Goal: Task Accomplishment & Management: Complete application form

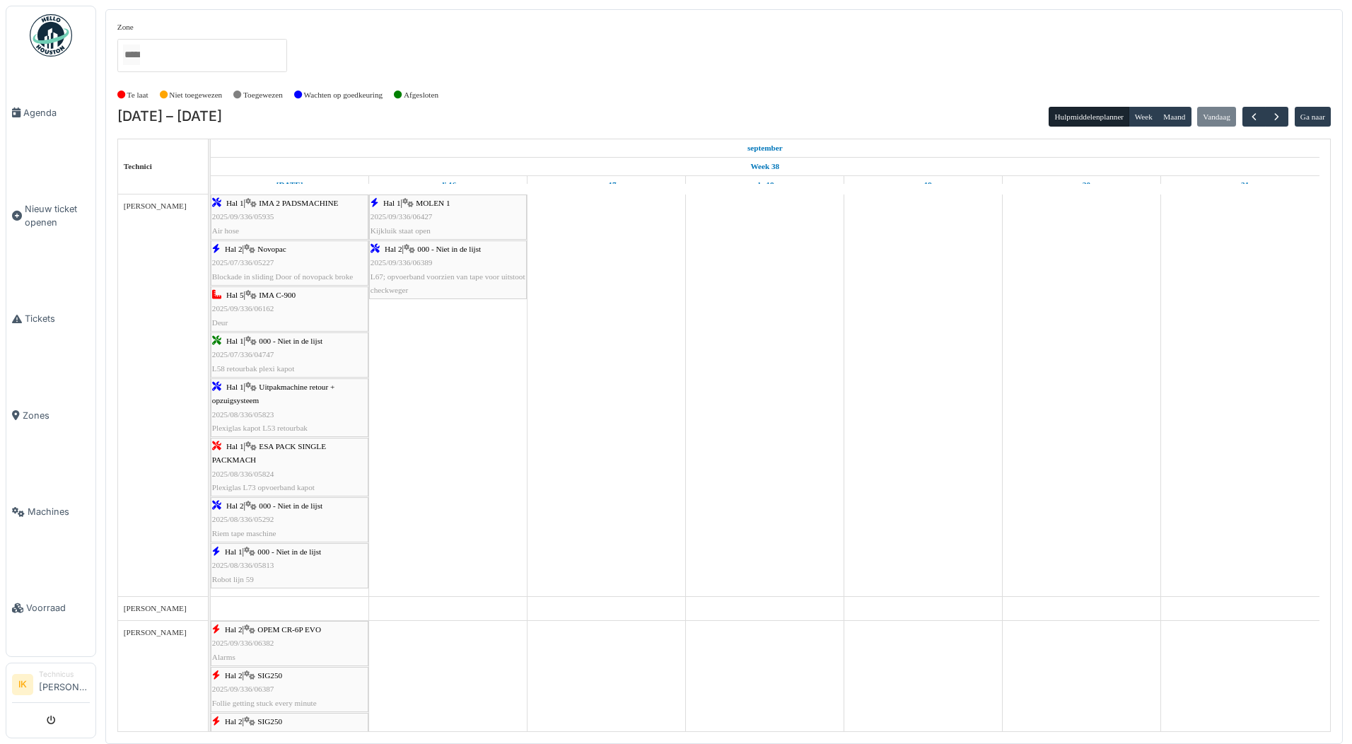
scroll to position [1272, 0]
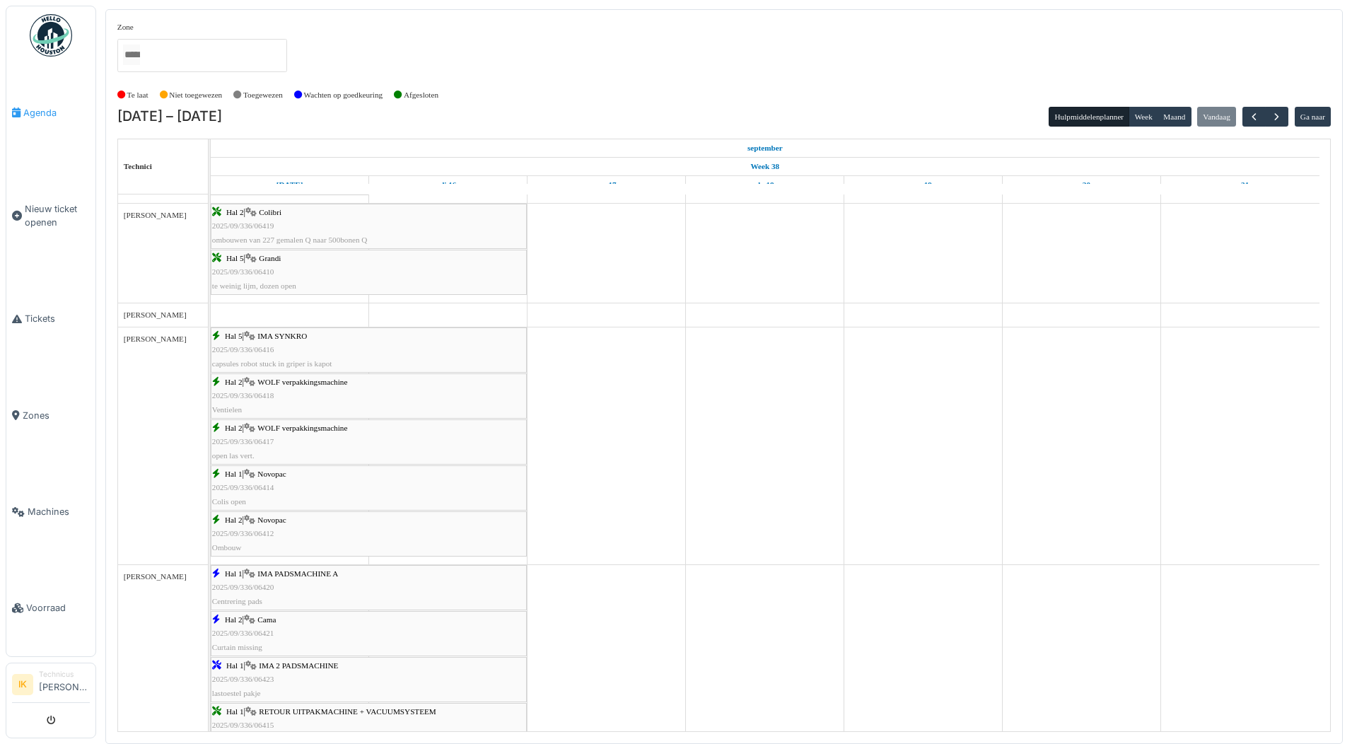
click at [34, 115] on span "Agenda" at bounding box center [56, 112] width 66 height 13
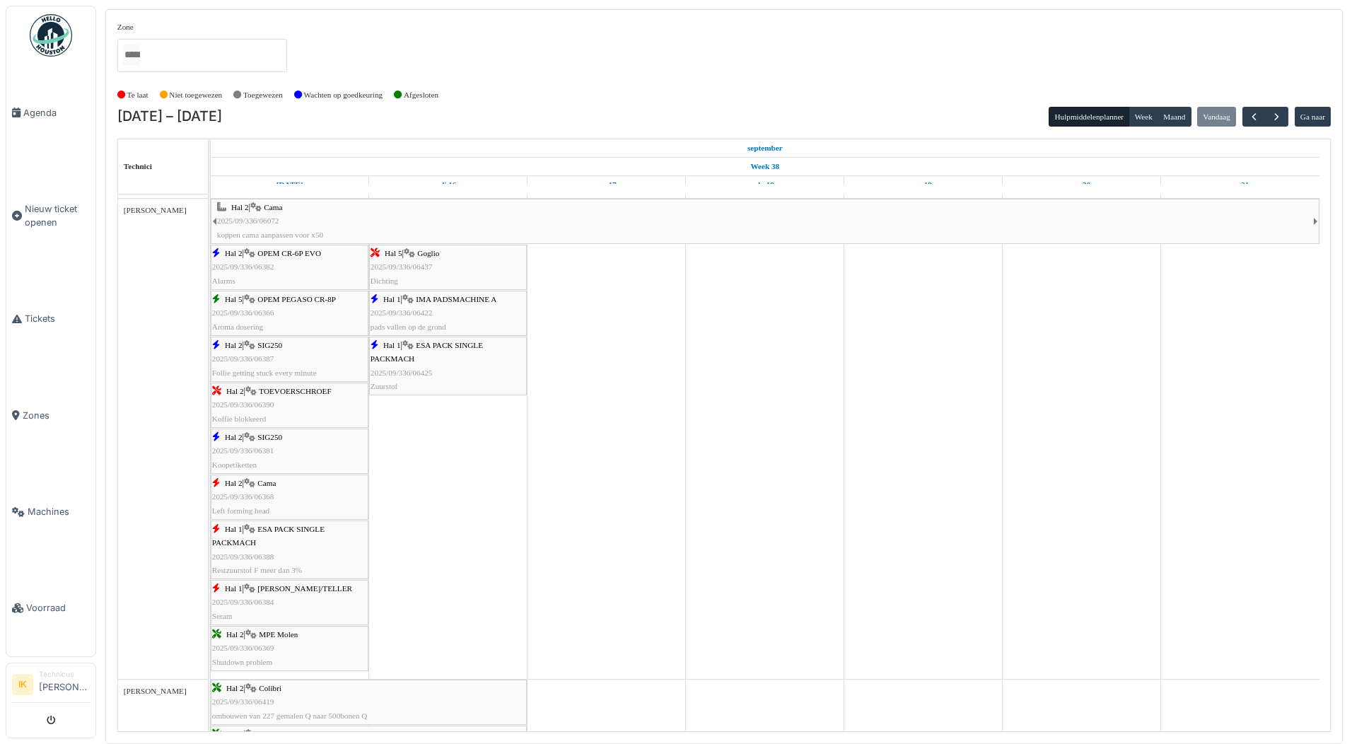
scroll to position [778, 0]
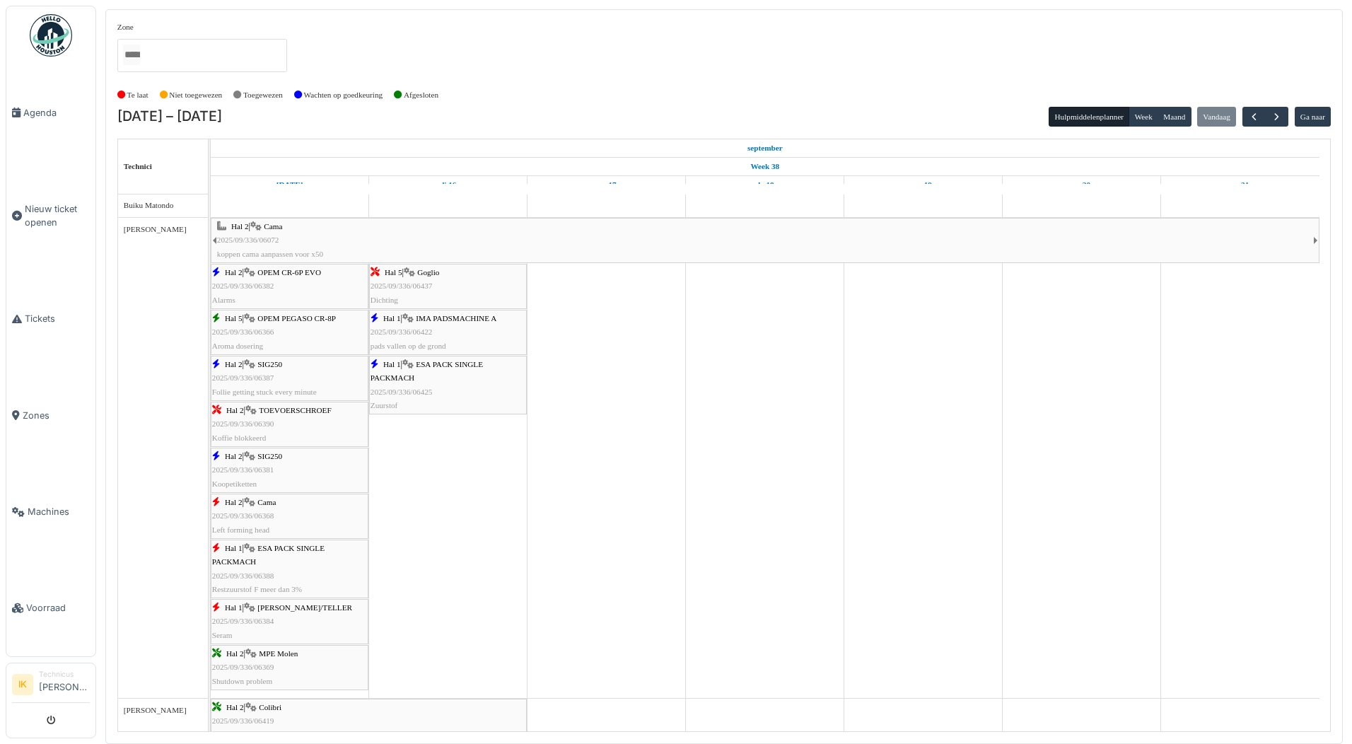
click at [403, 282] on span "2025/09/336/06437" at bounding box center [401, 285] width 62 height 8
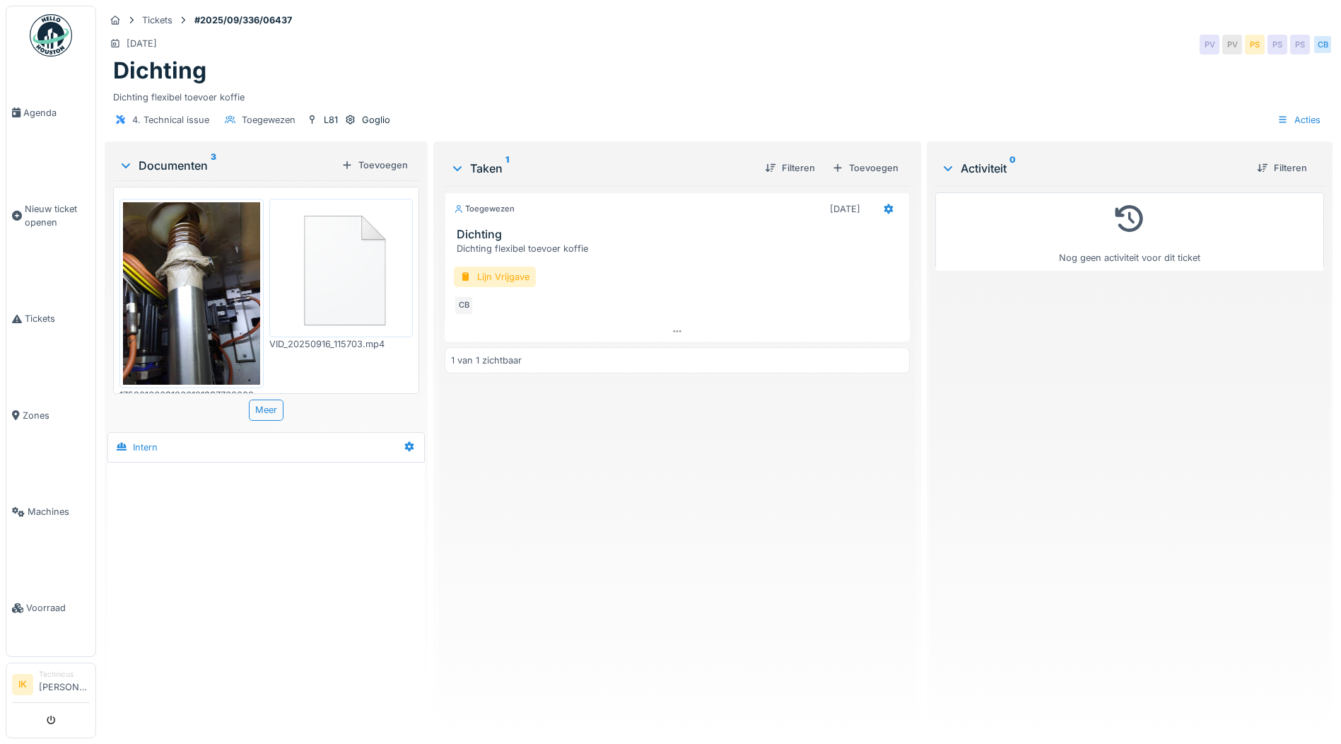
click at [194, 284] on img at bounding box center [191, 293] width 137 height 182
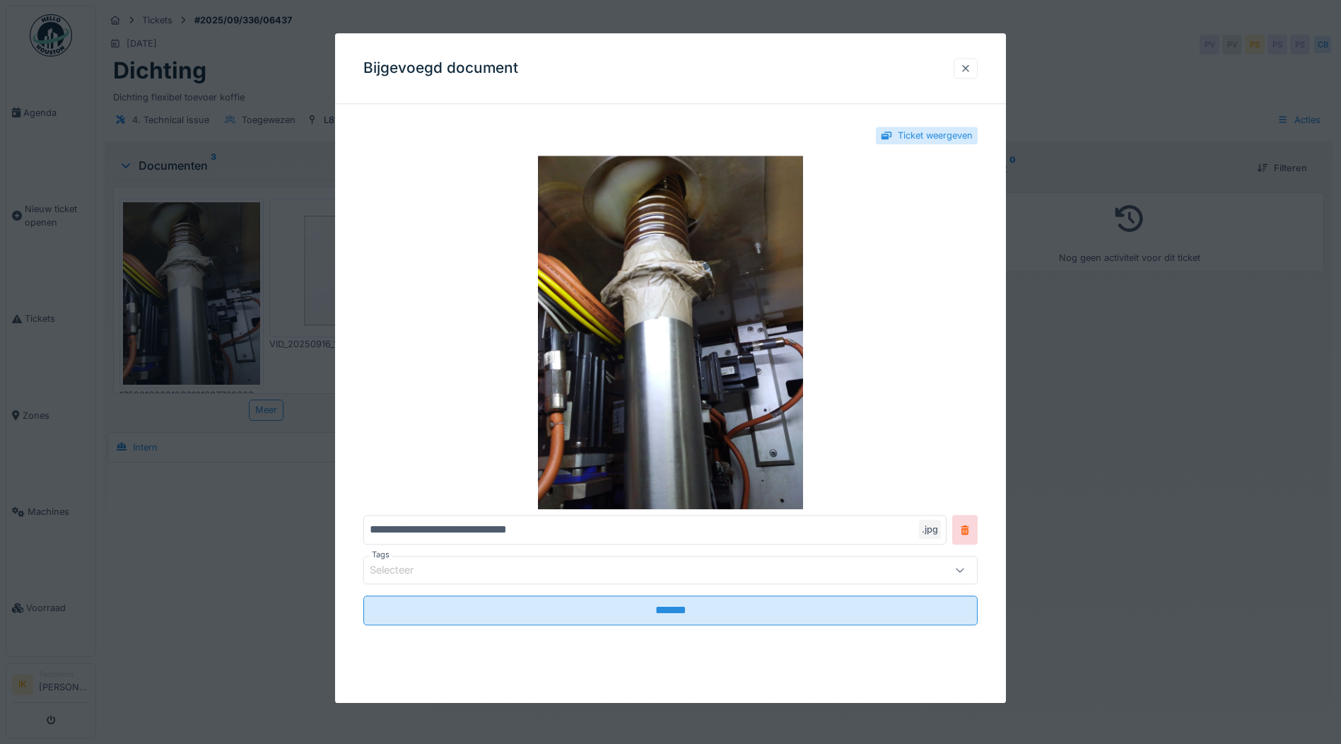
click at [969, 64] on div at bounding box center [965, 67] width 11 height 13
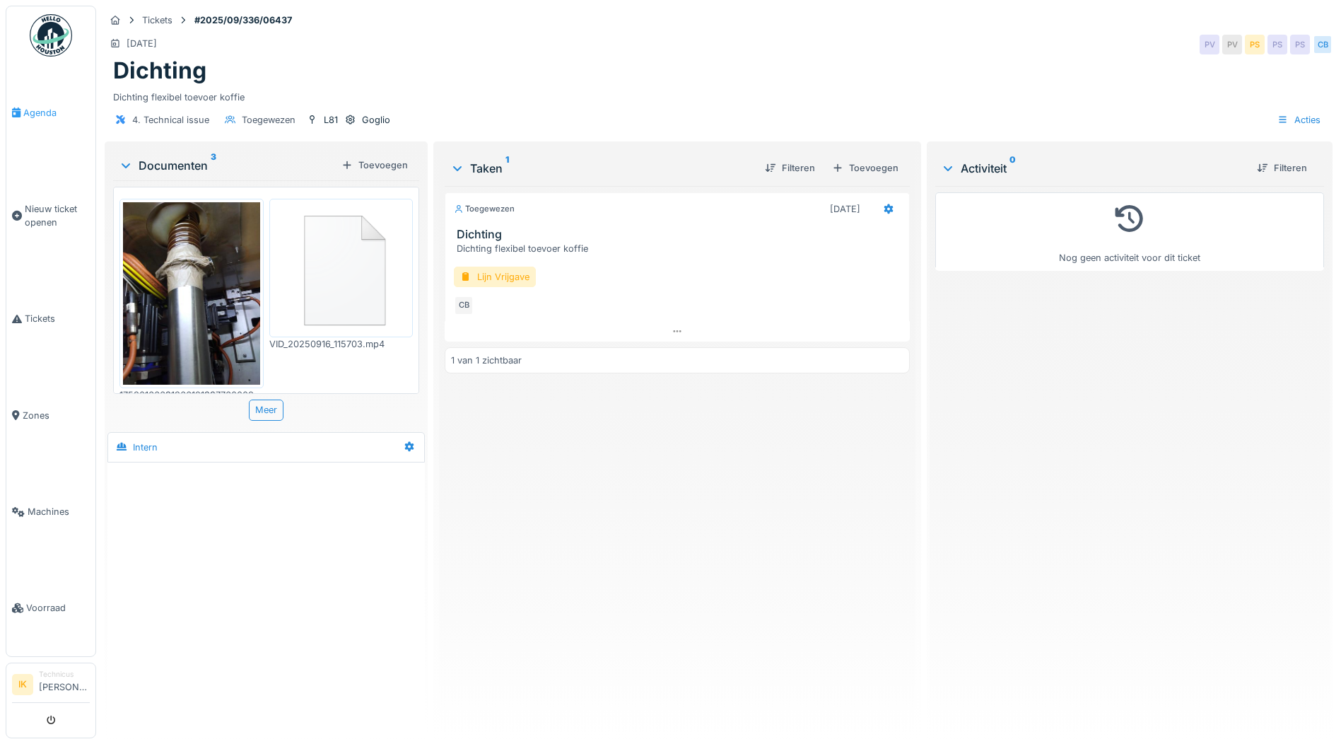
click at [39, 110] on span "Agenda" at bounding box center [56, 112] width 66 height 13
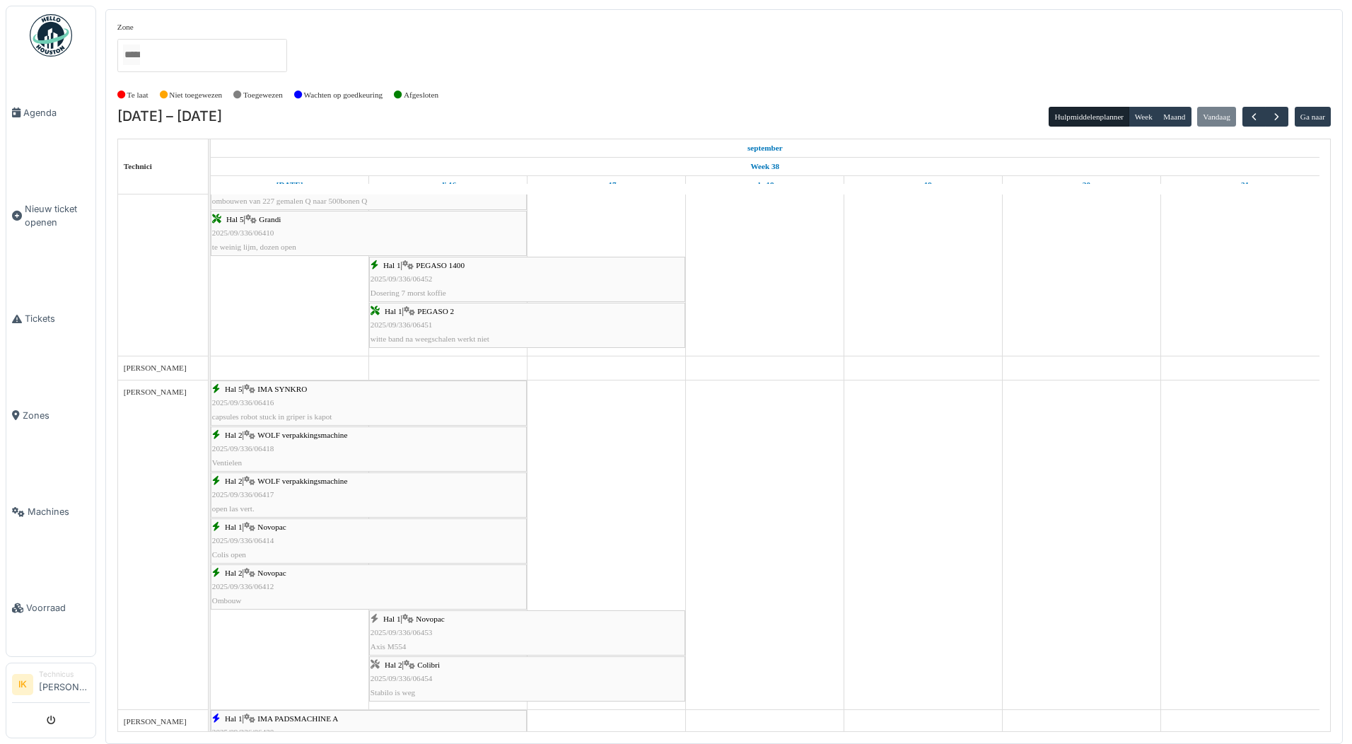
scroll to position [1343, 0]
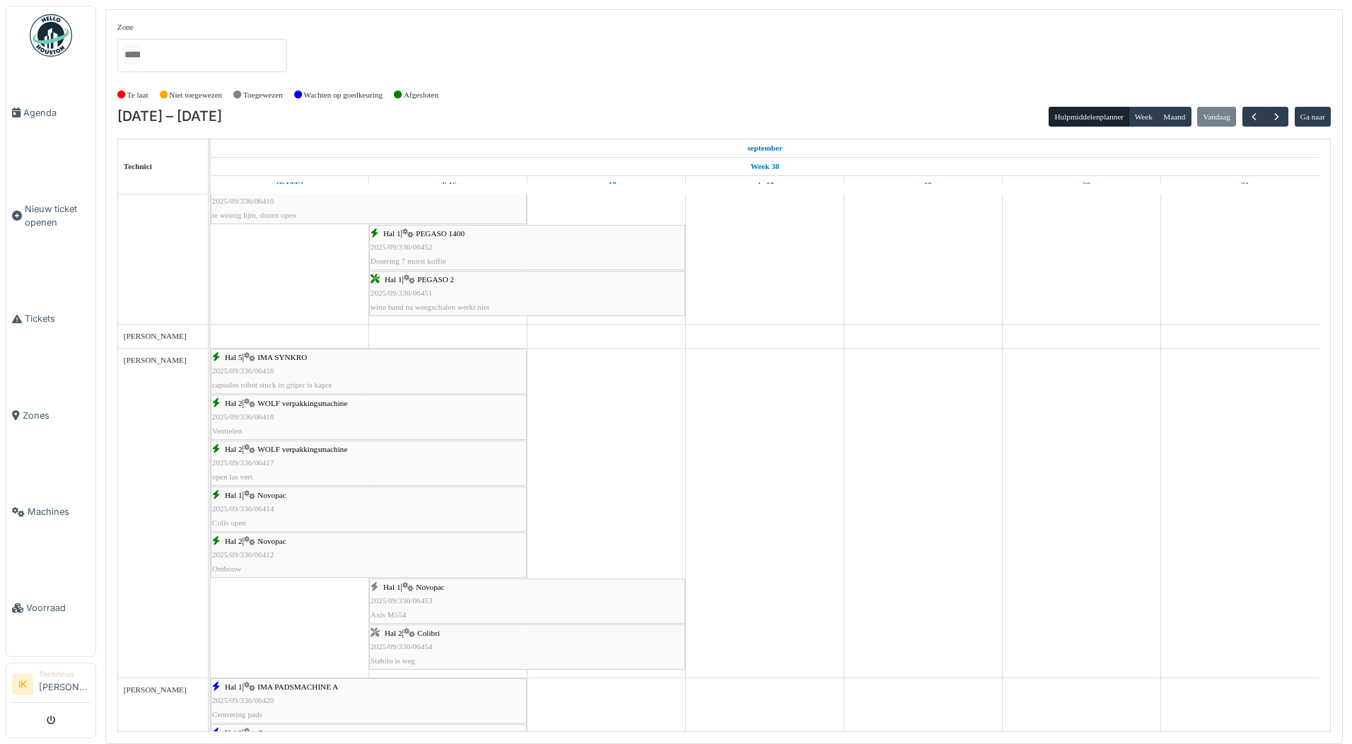
click at [433, 293] on div "Hal 1 | PEGASO 2 2025/09/336/06451 witte band na weegschalen werkt niet" at bounding box center [526, 293] width 313 height 41
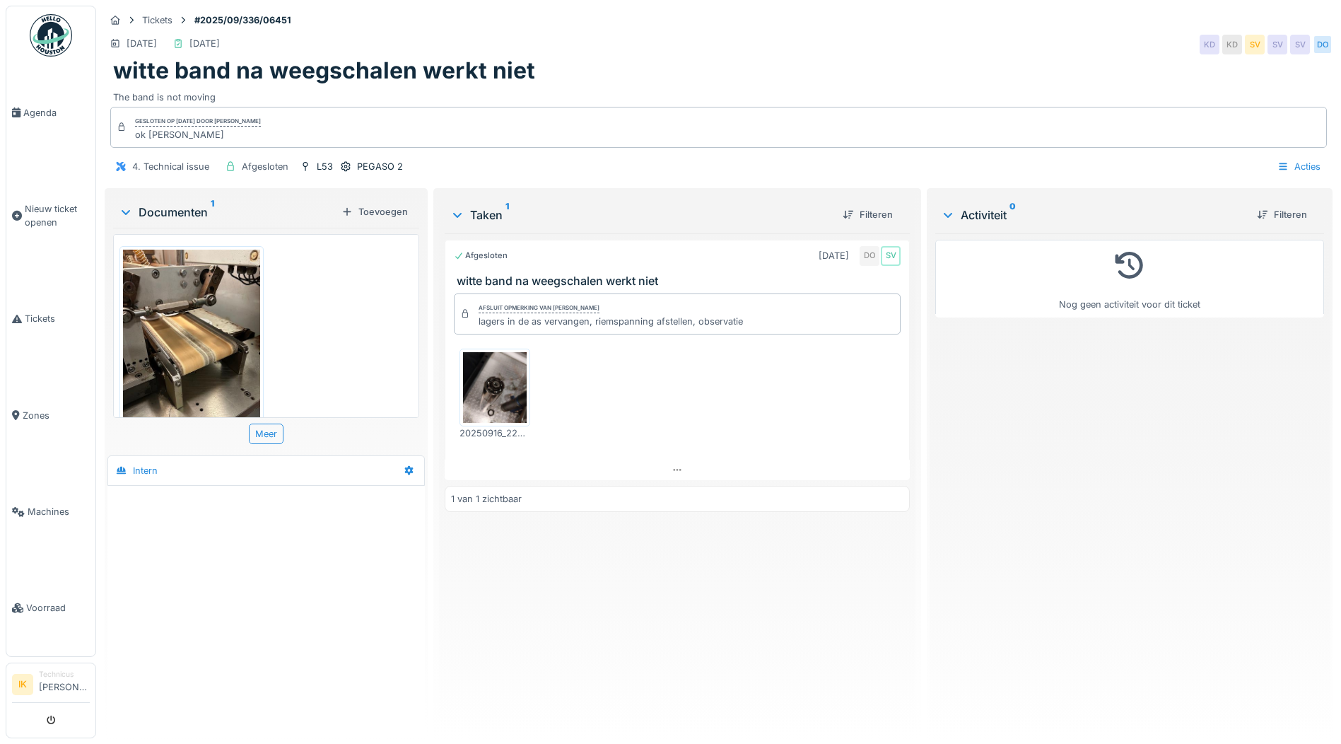
click at [196, 330] on img at bounding box center [191, 341] width 137 height 182
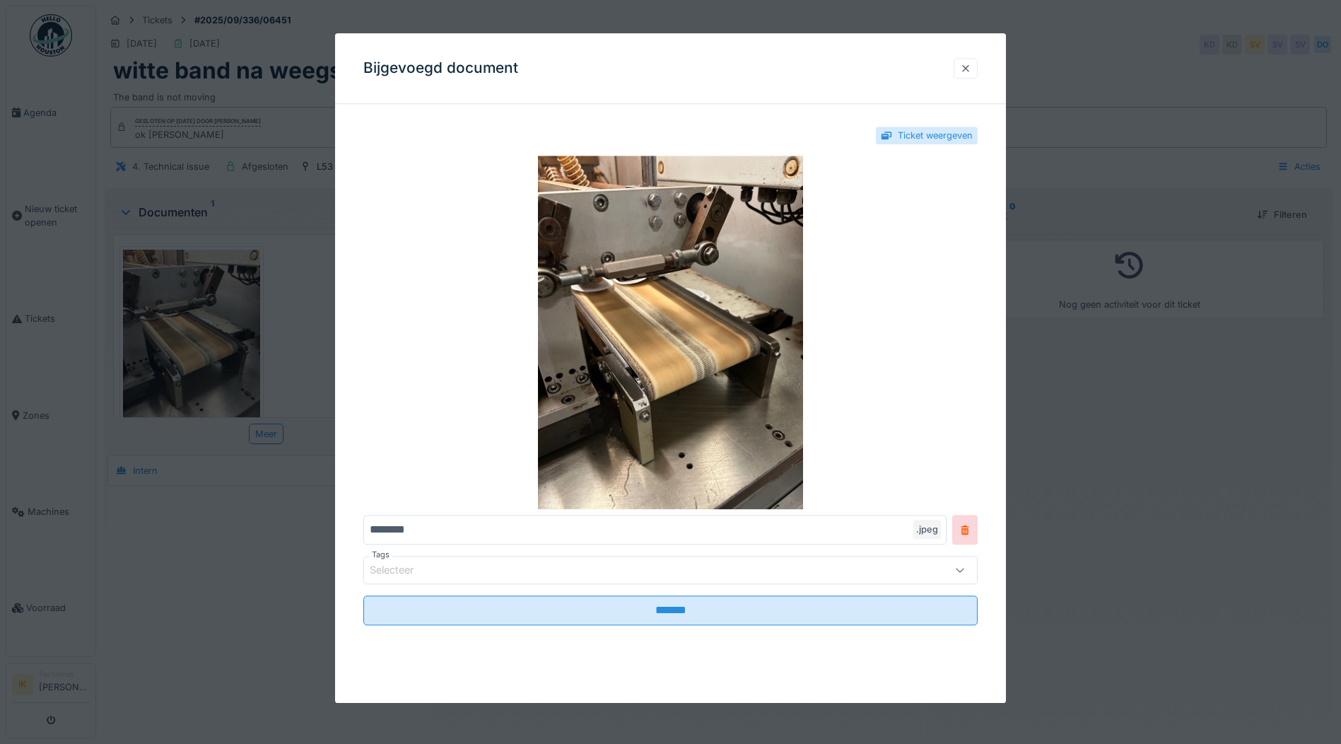
click at [971, 69] on div at bounding box center [965, 67] width 11 height 13
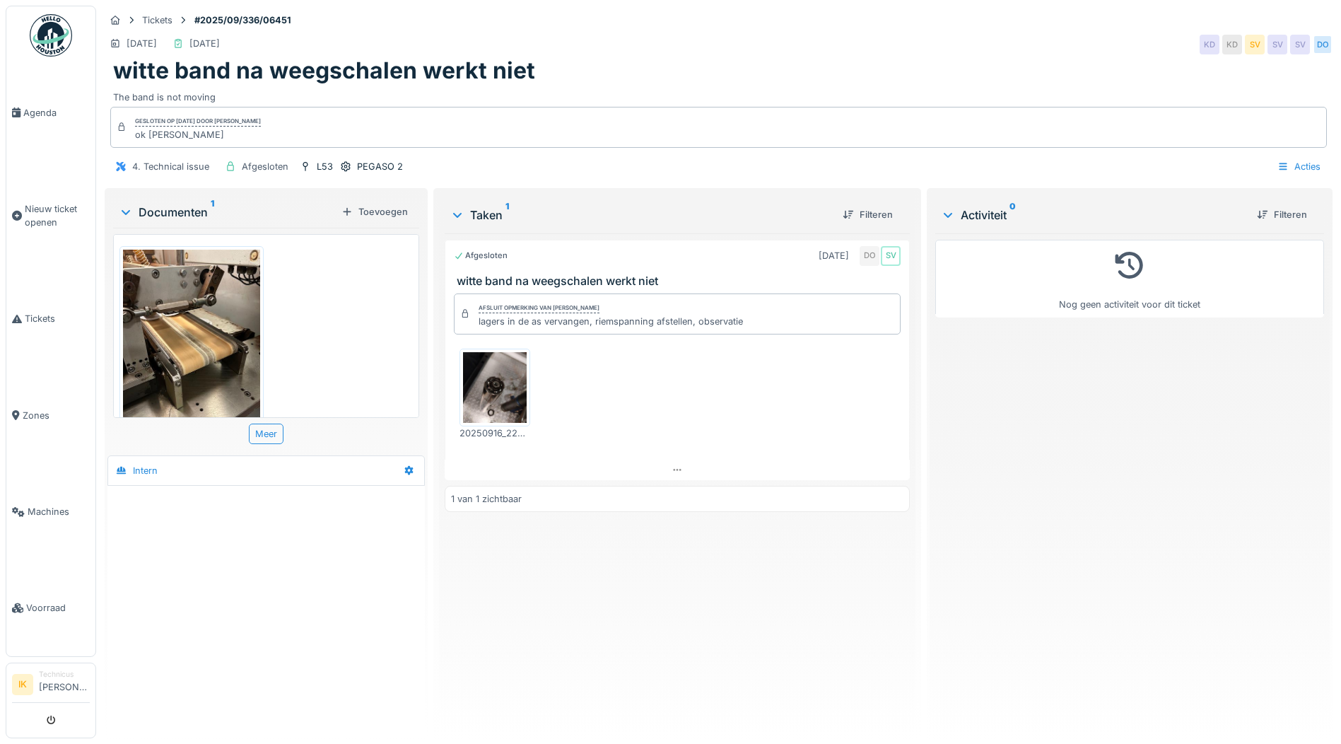
click at [503, 384] on img at bounding box center [495, 387] width 64 height 71
click at [42, 110] on span "Agenda" at bounding box center [56, 112] width 66 height 13
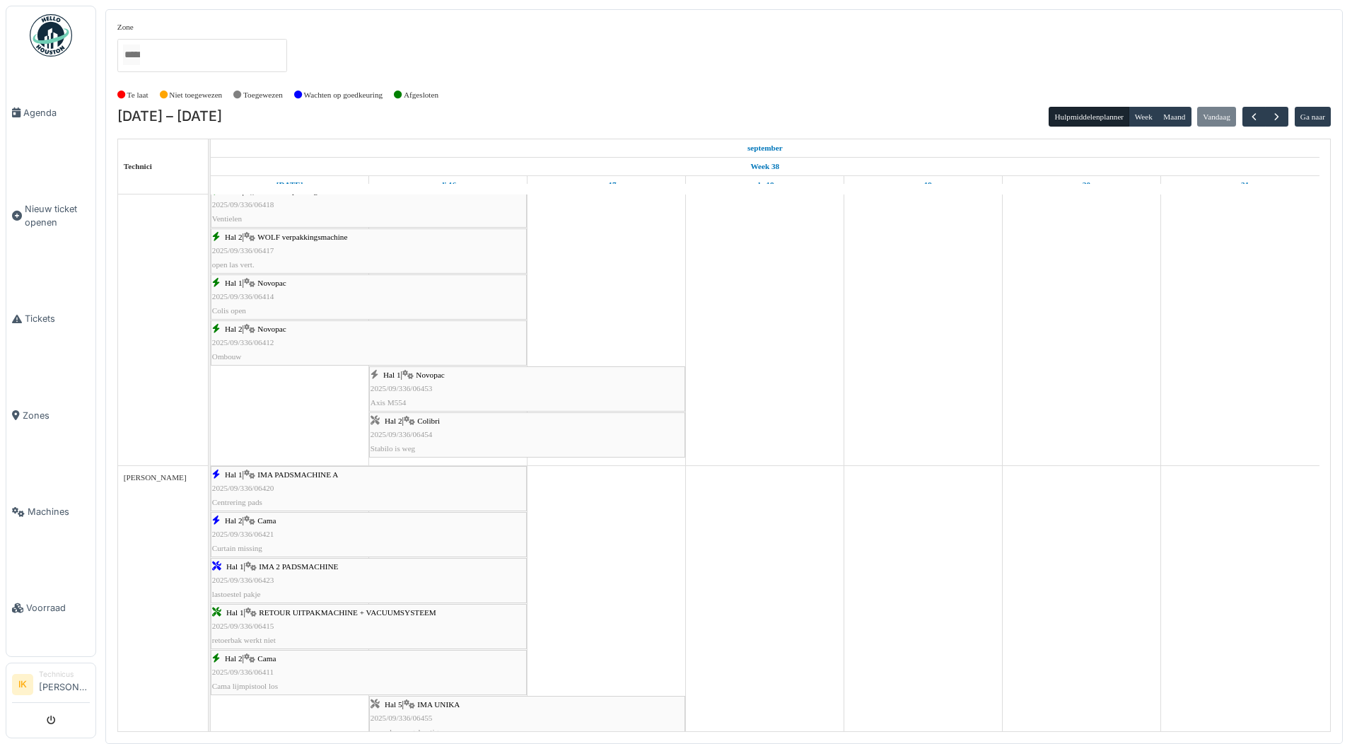
scroll to position [1217, 0]
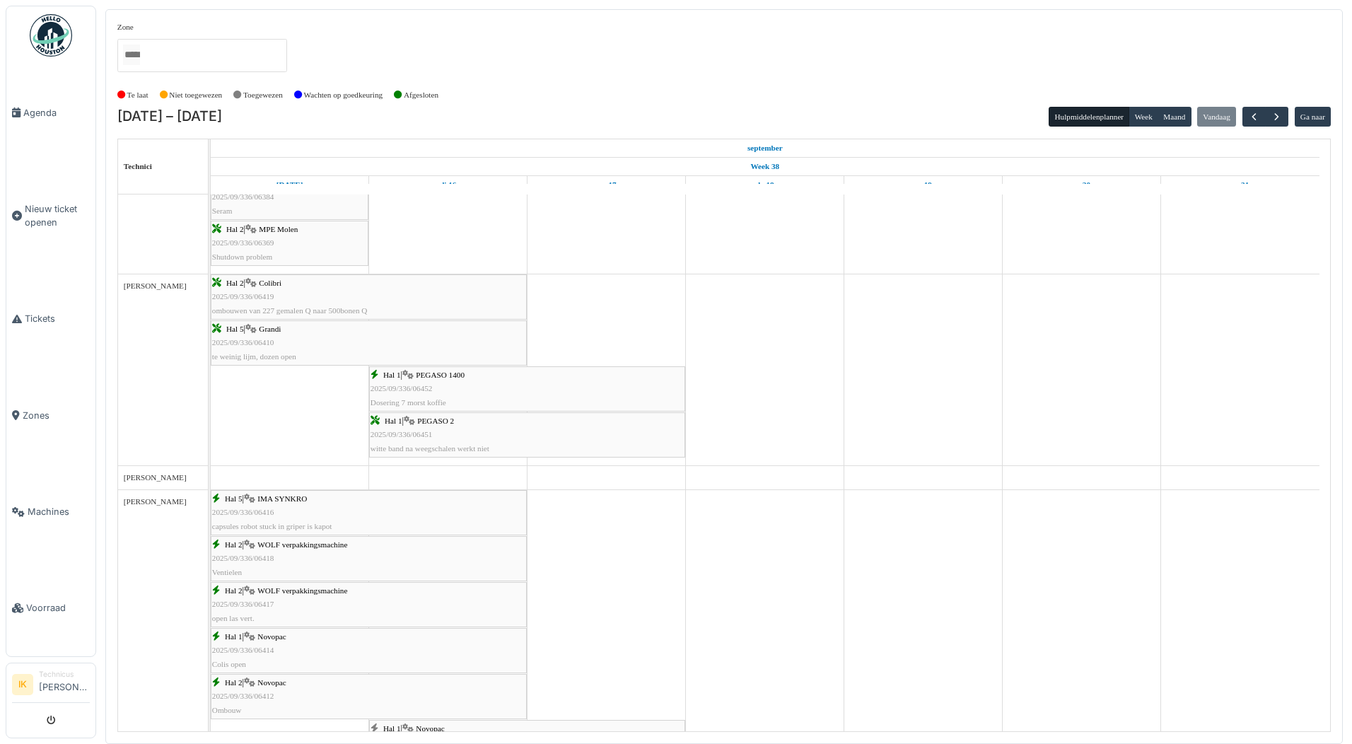
click at [455, 382] on div "Hal 1 | PEGASO 1400 2025/09/336/06452 Dosering 7 morst koffie" at bounding box center [526, 388] width 313 height 41
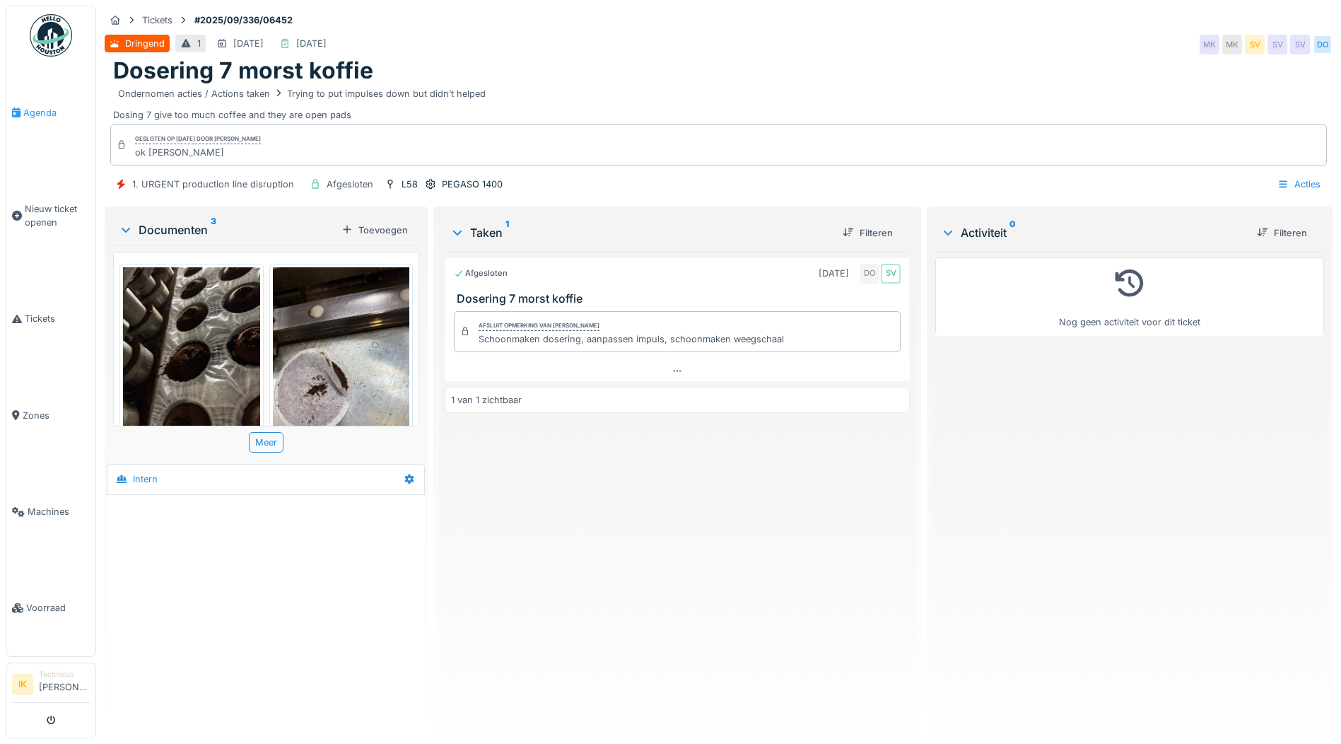
click at [42, 109] on span "Agenda" at bounding box center [56, 112] width 66 height 13
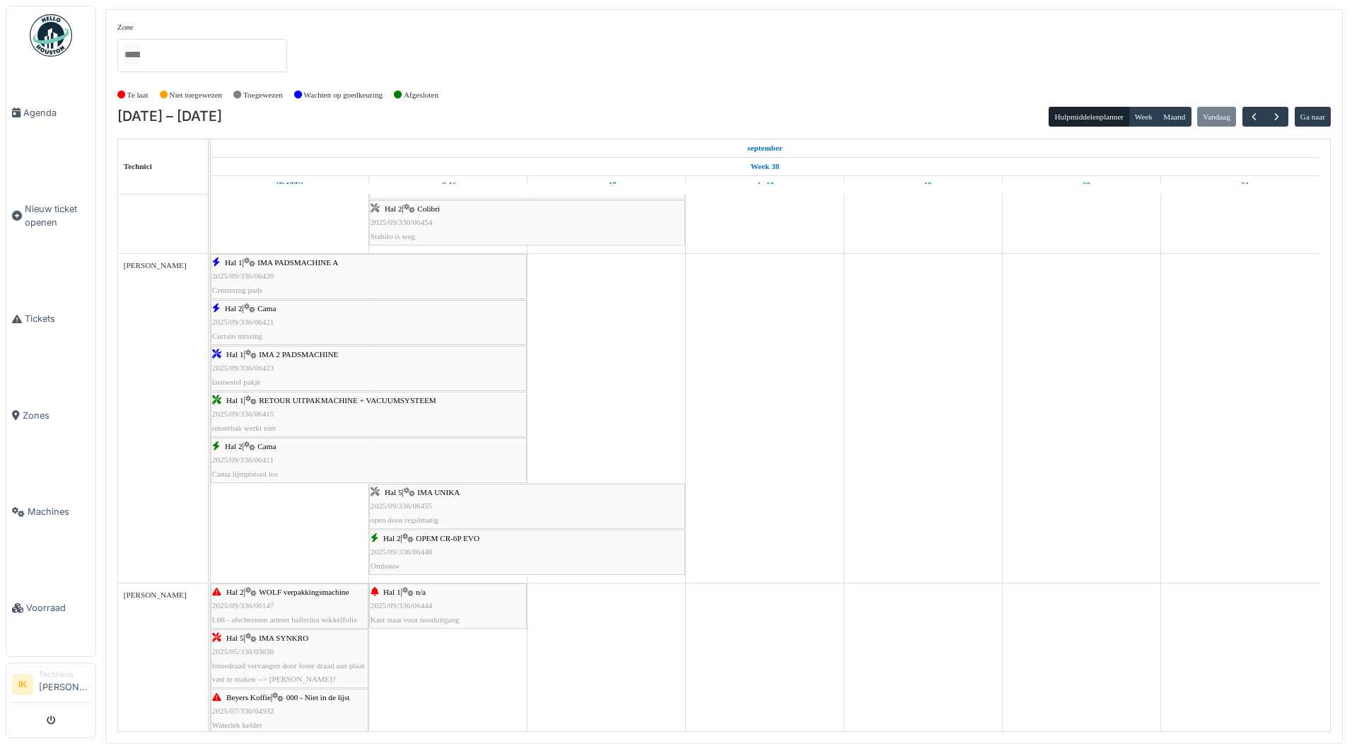
click at [436, 503] on div "Hal 5 | IMA UNIKA 2025/09/336/06455 open doos regelmatig" at bounding box center [526, 506] width 313 height 41
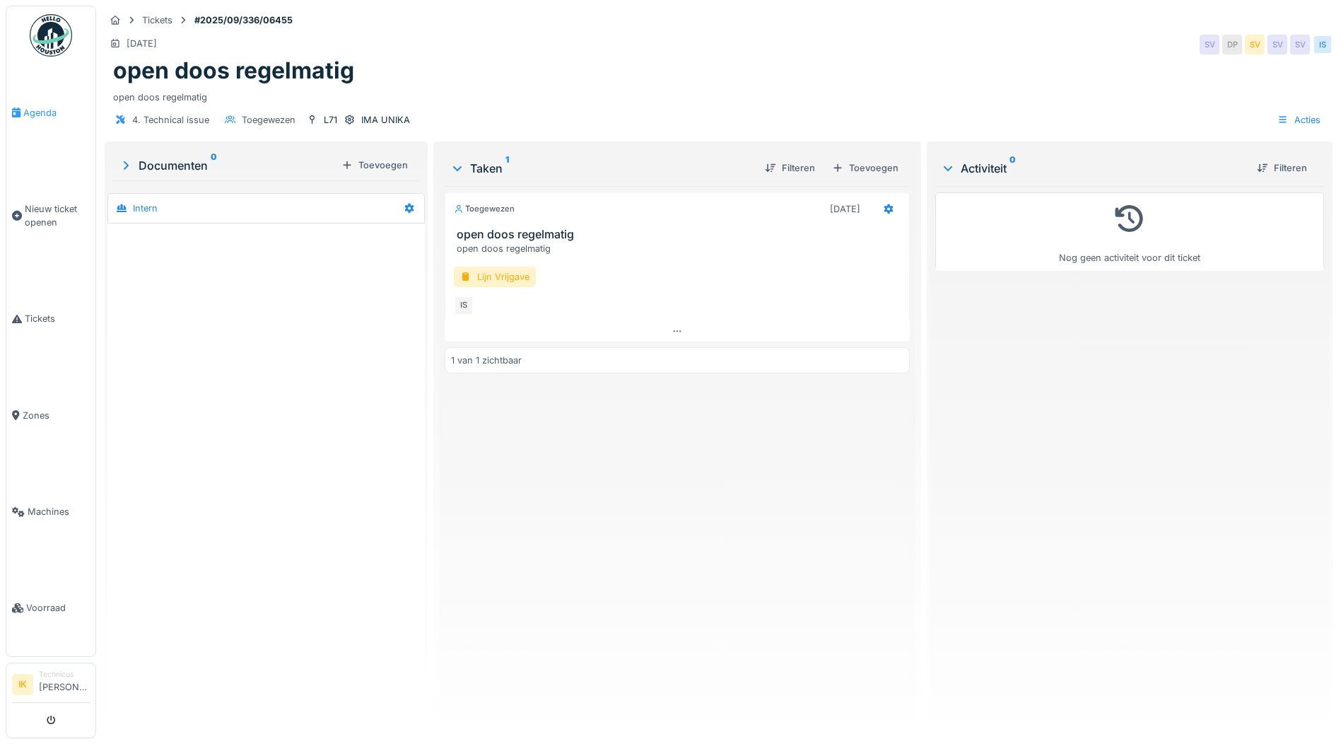
click at [37, 113] on span "Agenda" at bounding box center [56, 112] width 66 height 13
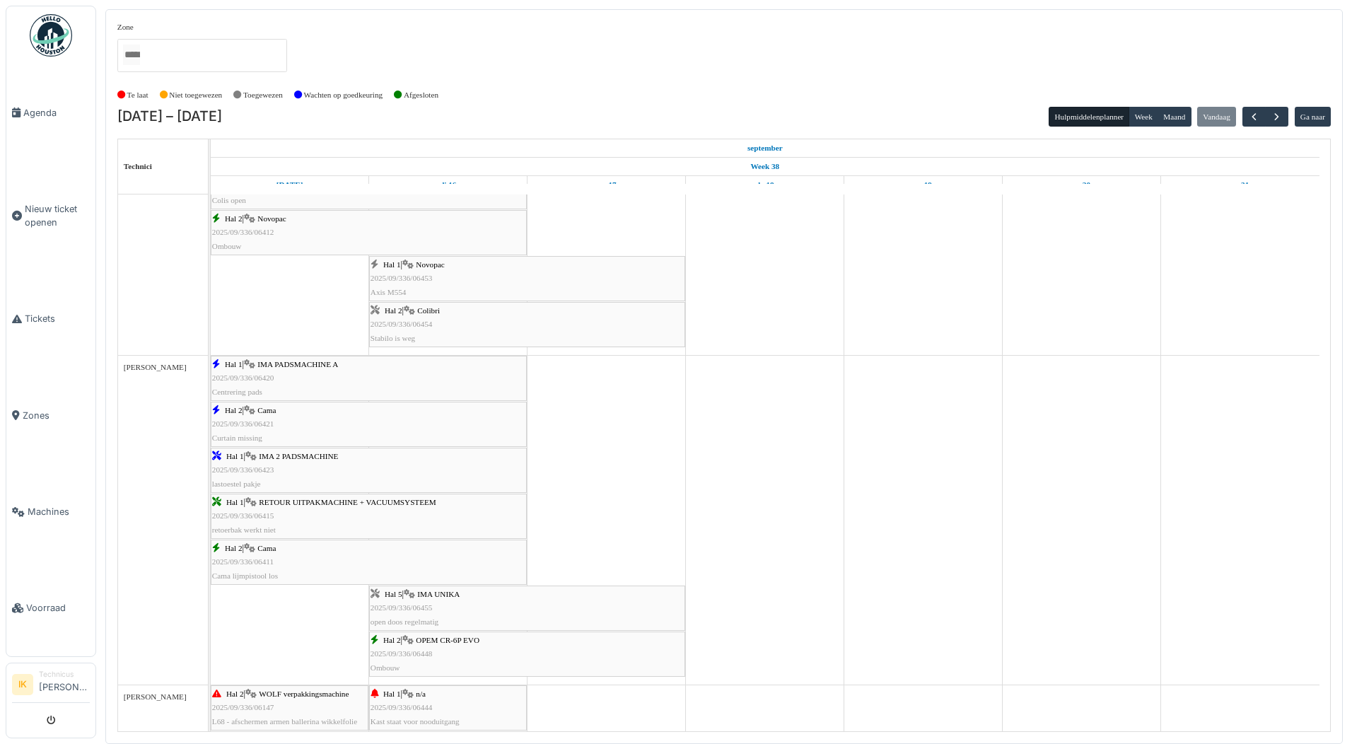
click at [453, 655] on div "Hal 2 | OPEM CR-6P EVO 2025/09/336/06448 Ombouw" at bounding box center [526, 653] width 313 height 41
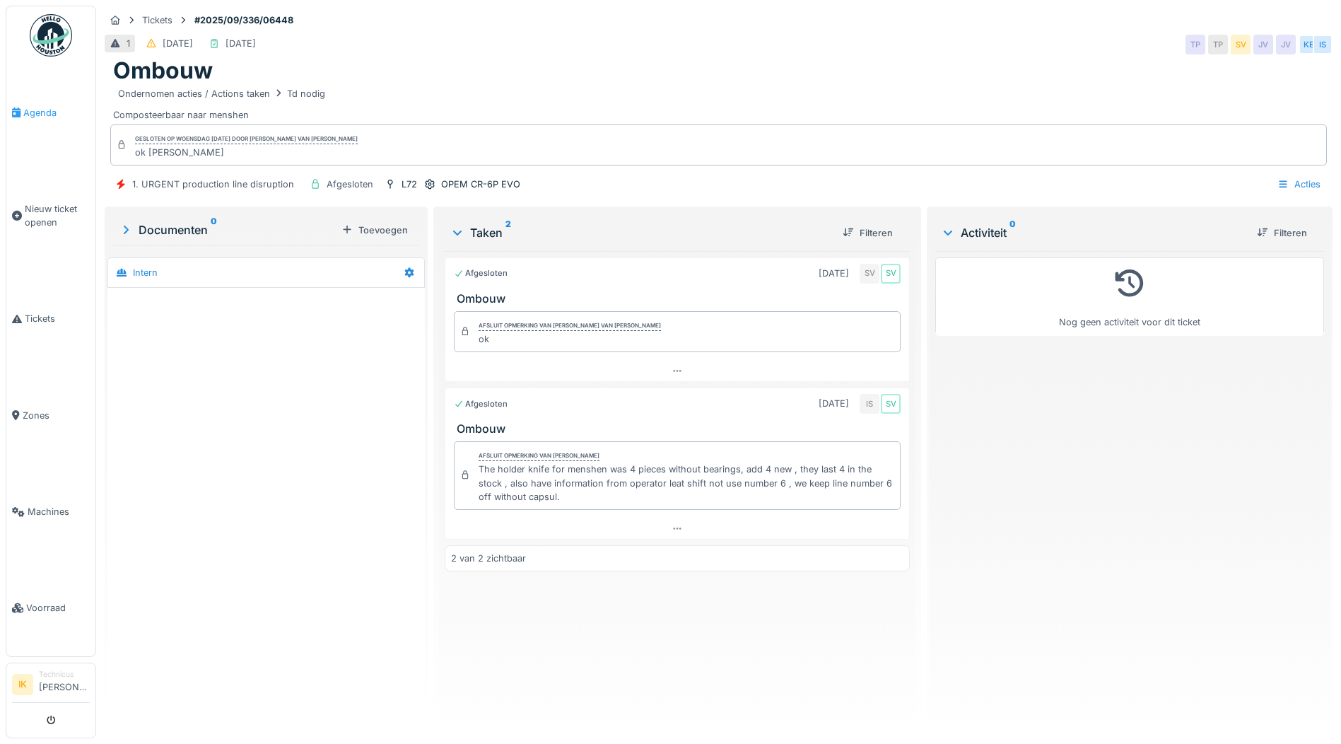
click at [37, 112] on span "Agenda" at bounding box center [56, 112] width 66 height 13
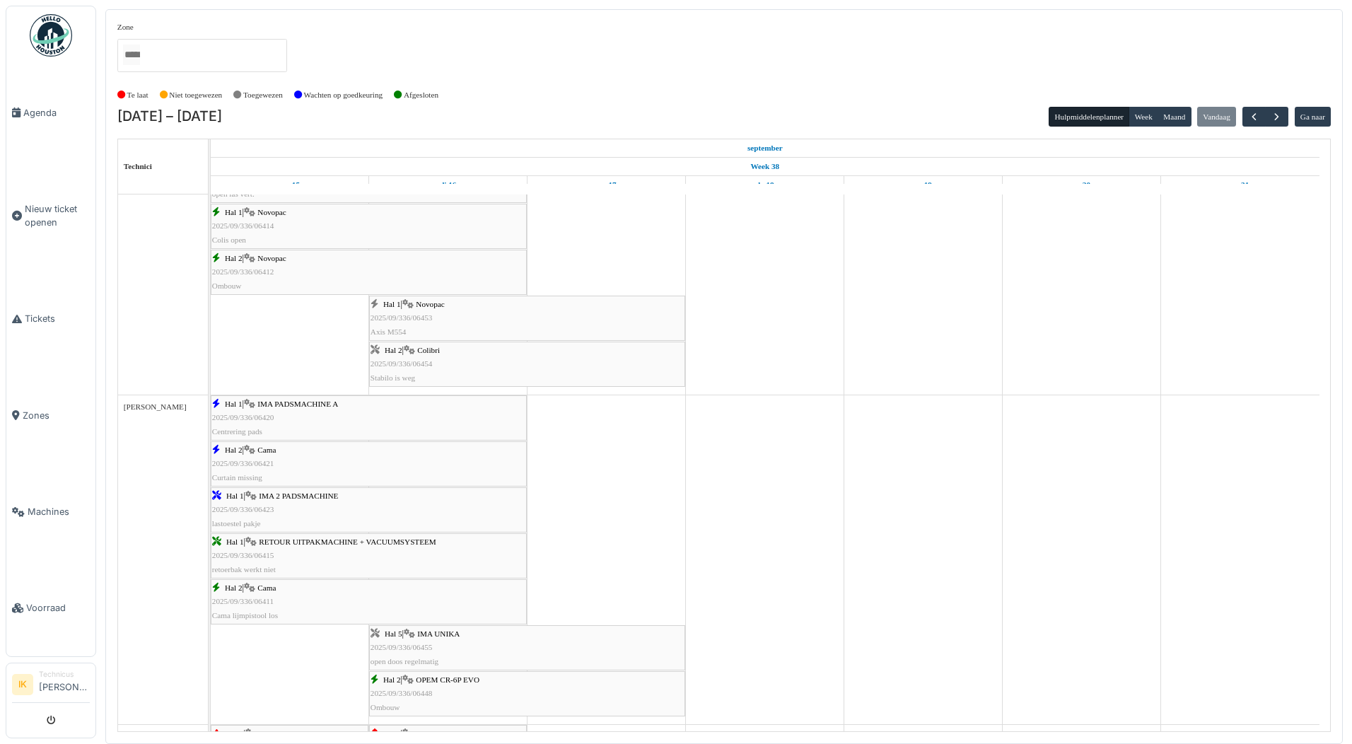
click at [430, 358] on div "Hal 2 | Colibri 2025/09/336/06454 Stabilo is weg" at bounding box center [526, 364] width 313 height 41
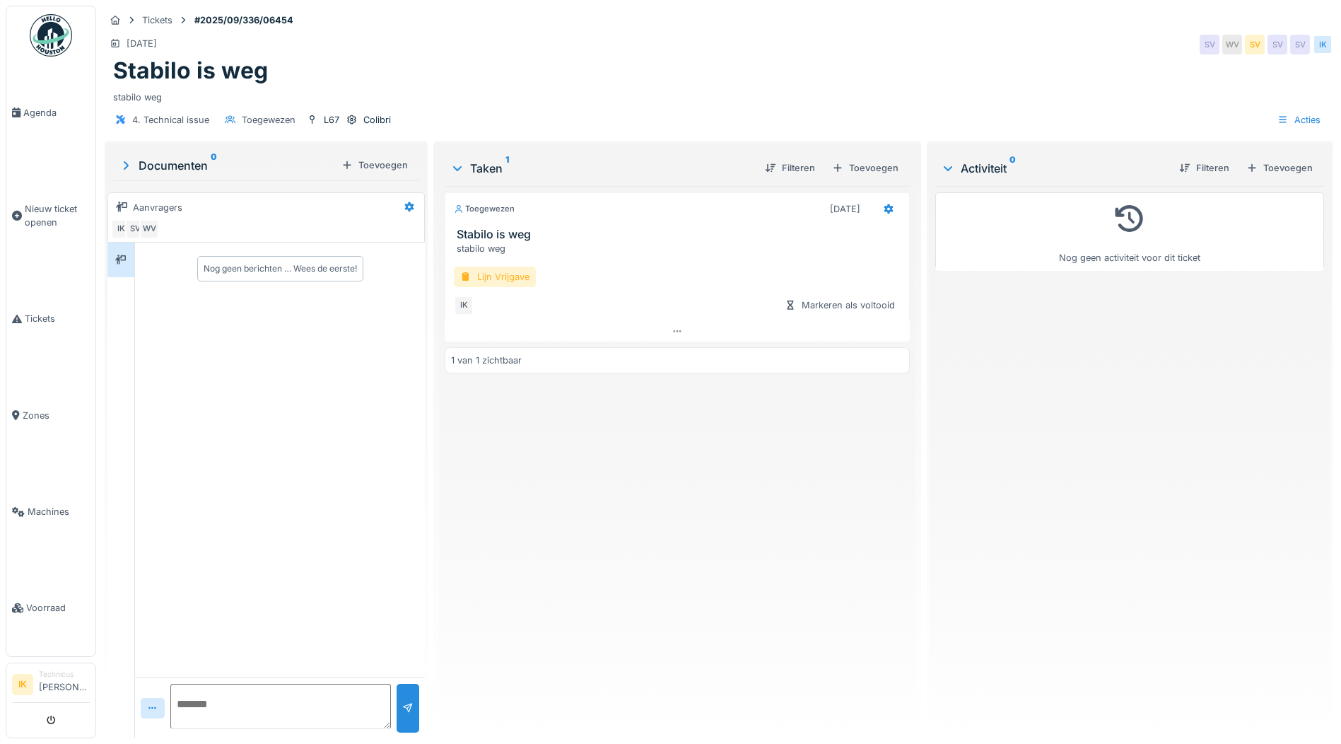
click at [484, 270] on div "Lijn Vrijgave" at bounding box center [495, 276] width 82 height 20
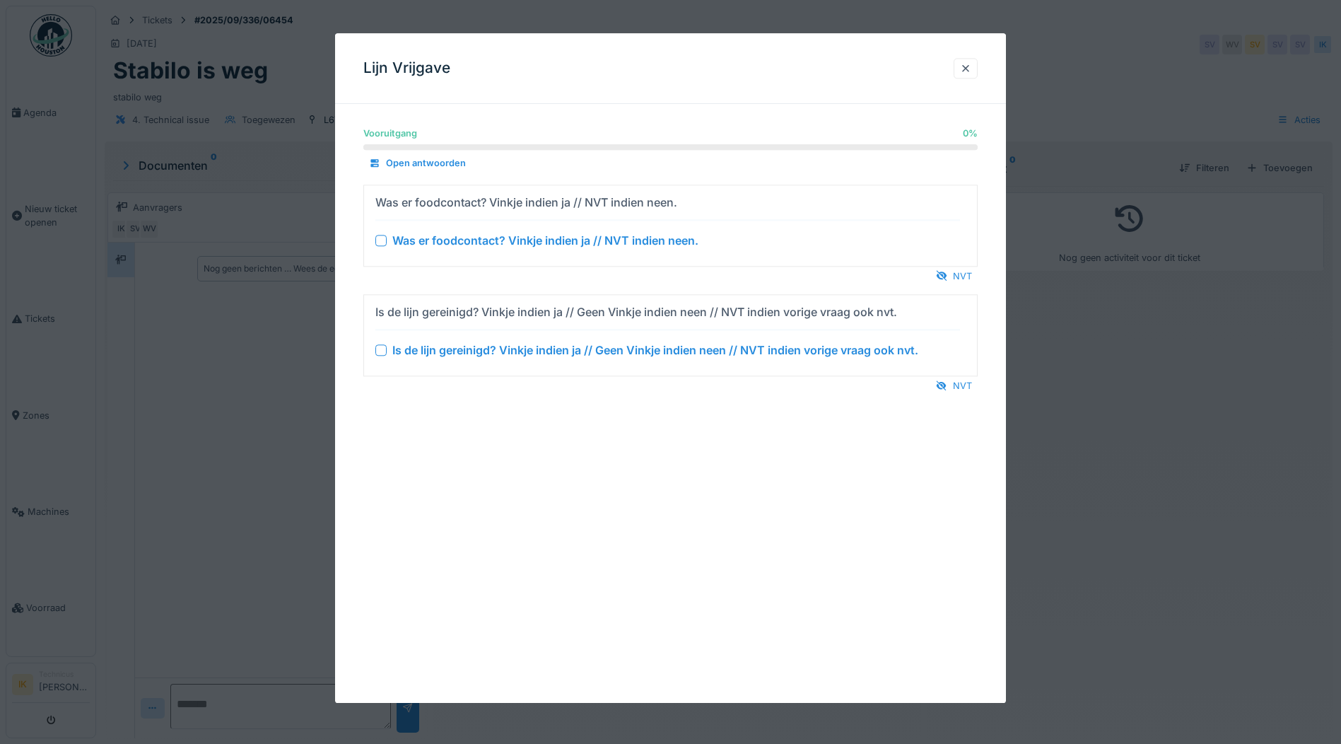
click at [386, 238] on div at bounding box center [380, 240] width 11 height 11
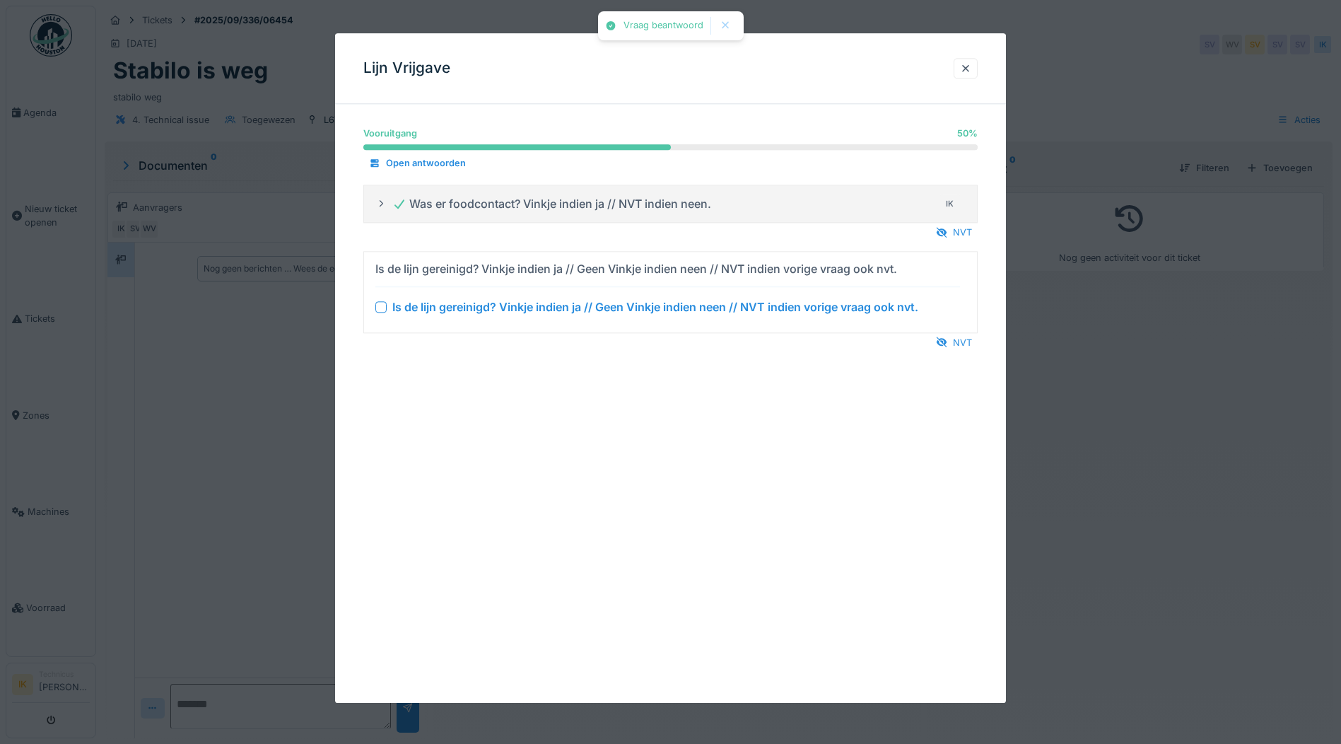
click at [382, 309] on div at bounding box center [380, 306] width 11 height 11
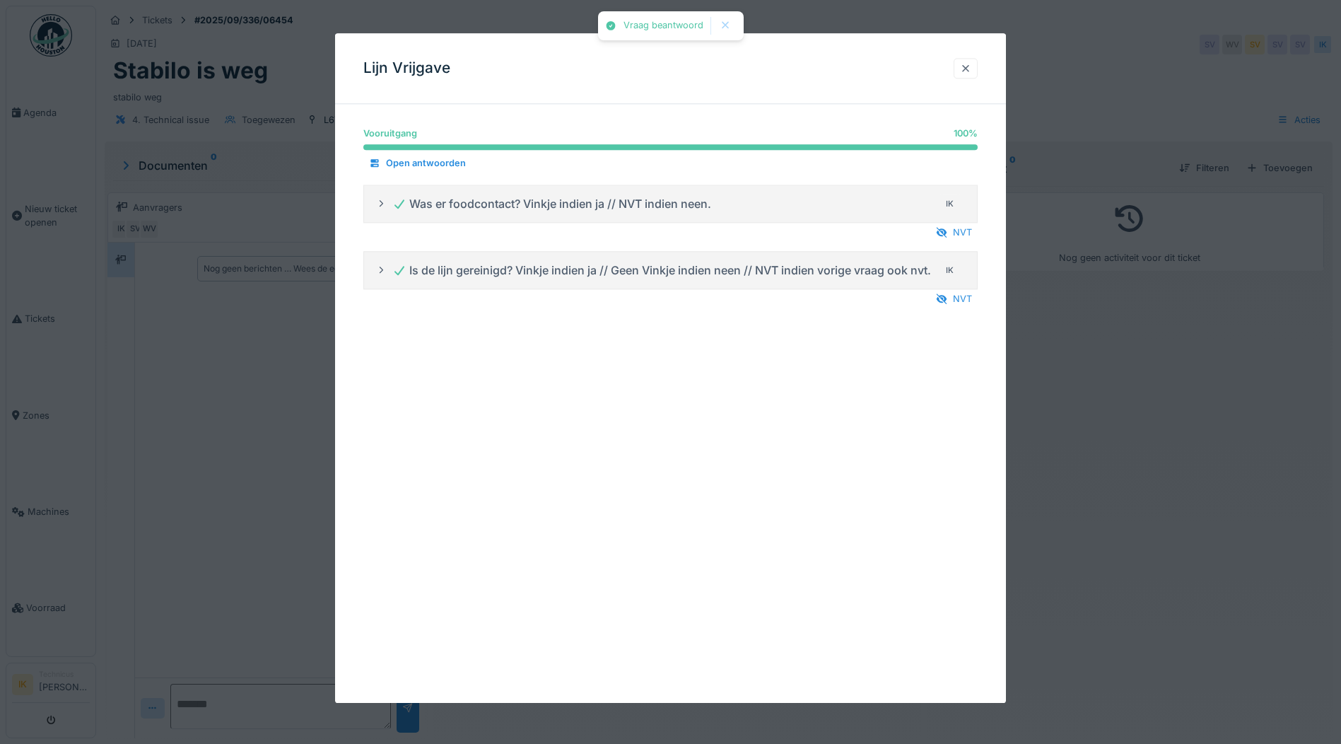
click at [971, 66] on div at bounding box center [965, 67] width 11 height 13
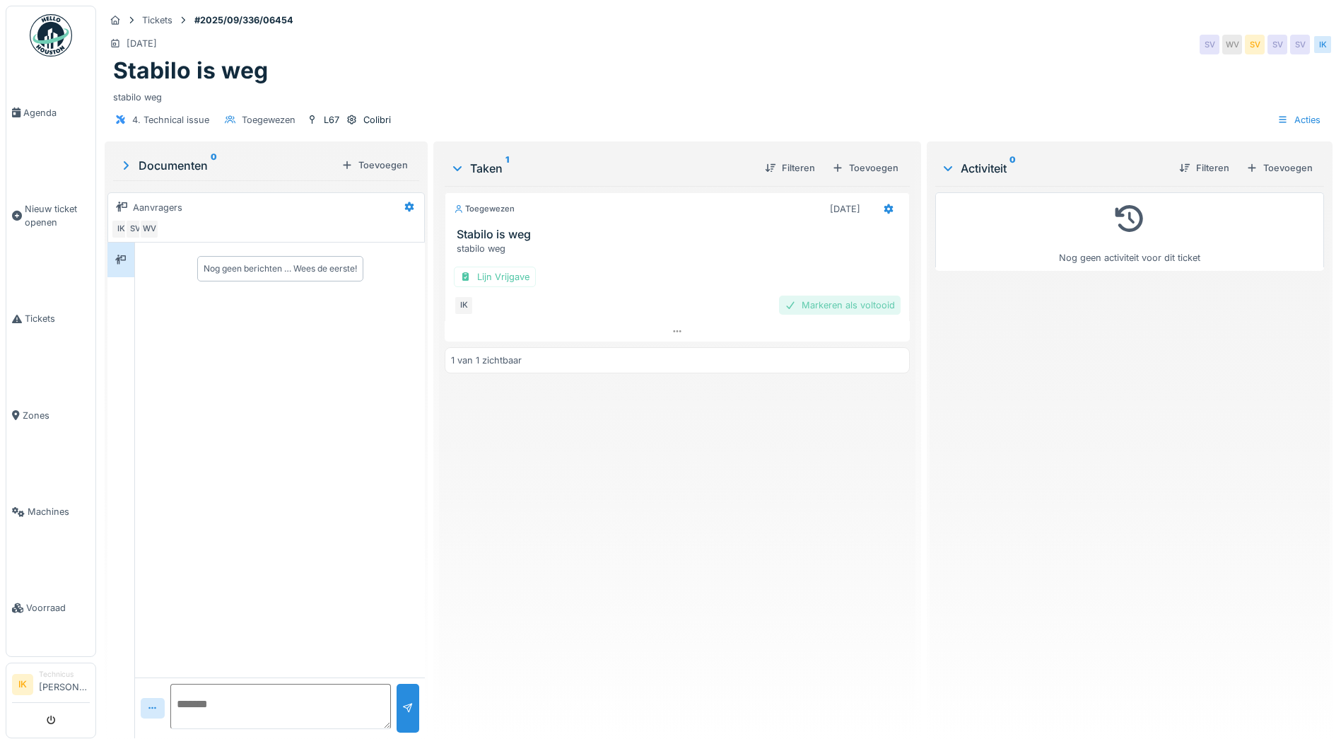
click at [815, 304] on div "Markeren als voltooid" at bounding box center [840, 304] width 122 height 19
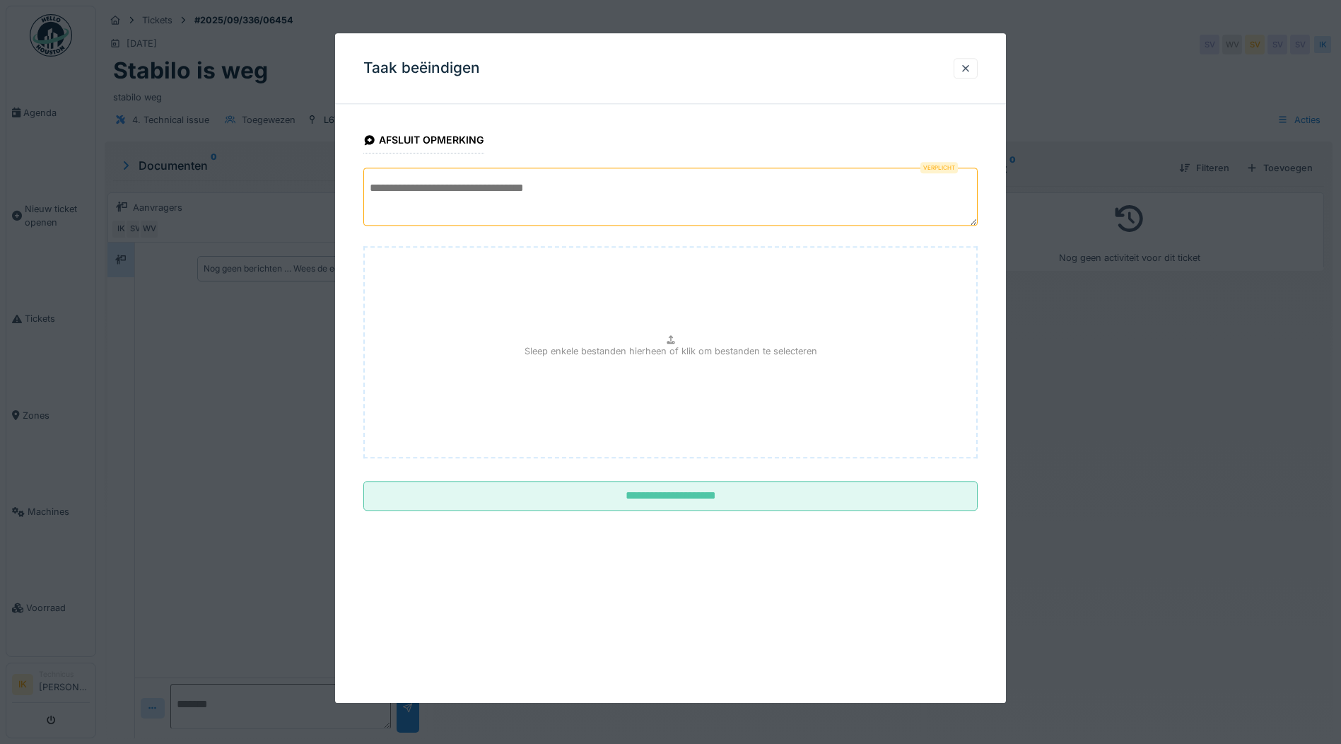
click at [432, 189] on textarea at bounding box center [670, 197] width 614 height 58
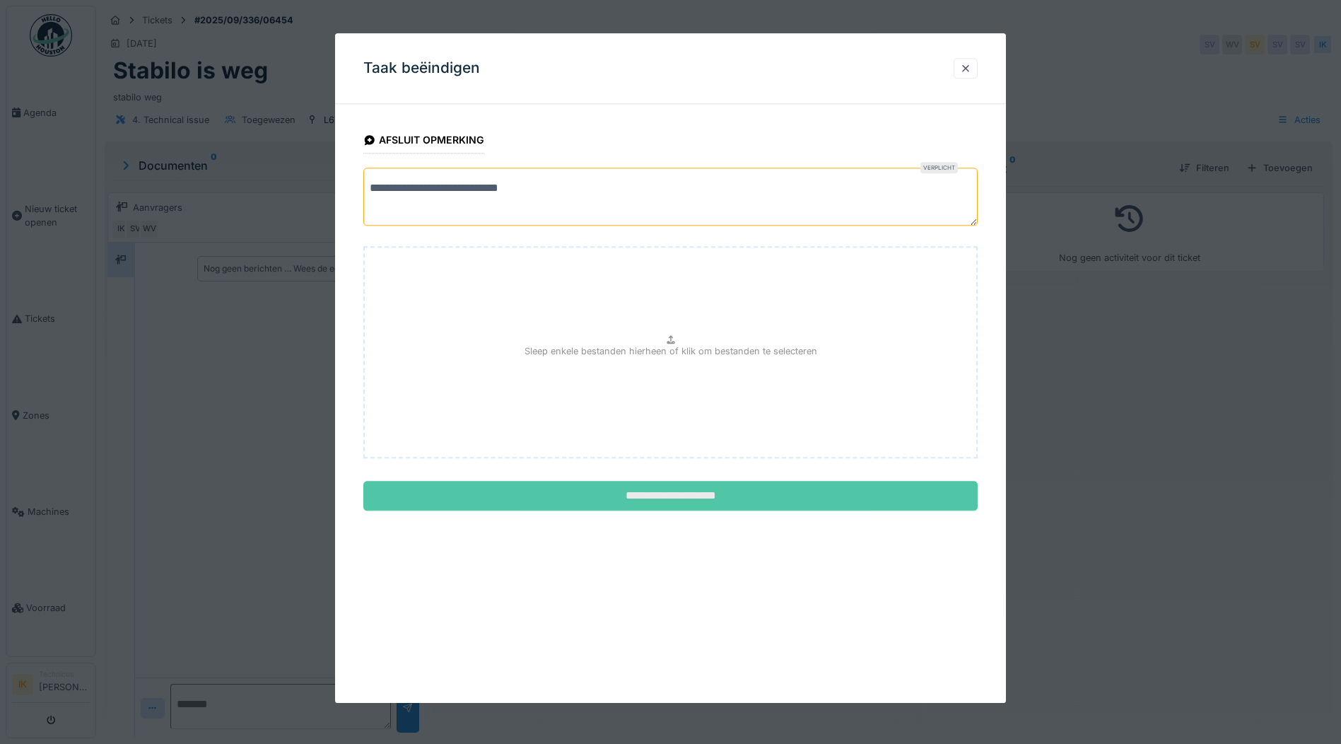
type textarea "**********"
click at [664, 496] on input "**********" at bounding box center [670, 496] width 614 height 30
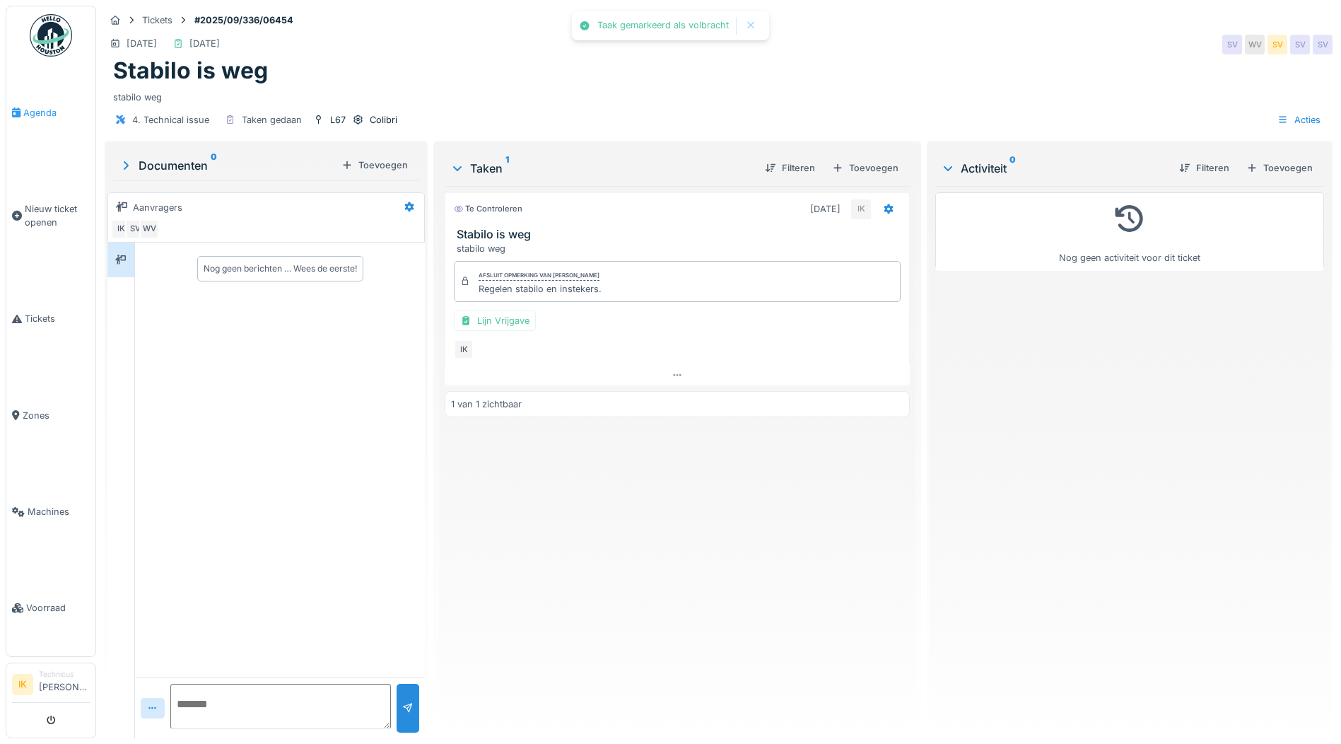
click at [38, 108] on span "Agenda" at bounding box center [56, 112] width 66 height 13
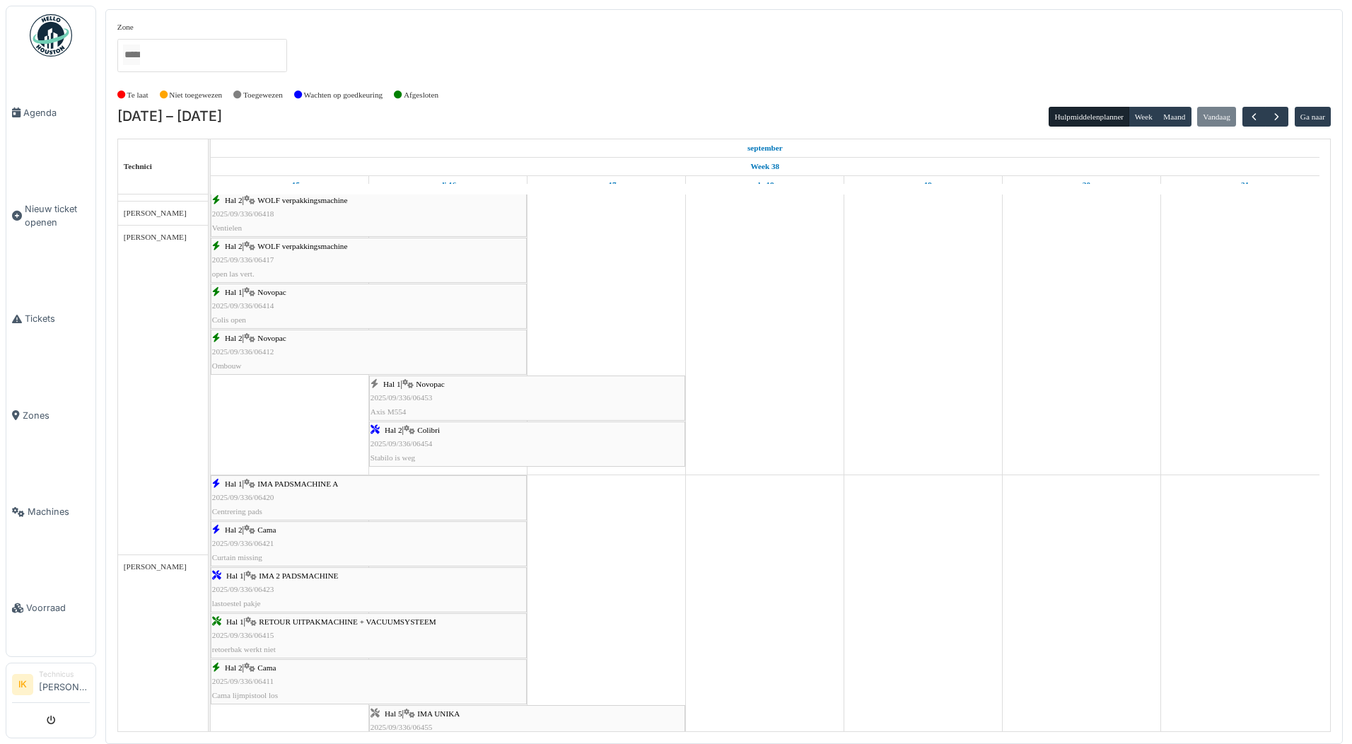
scroll to position [1555, 0]
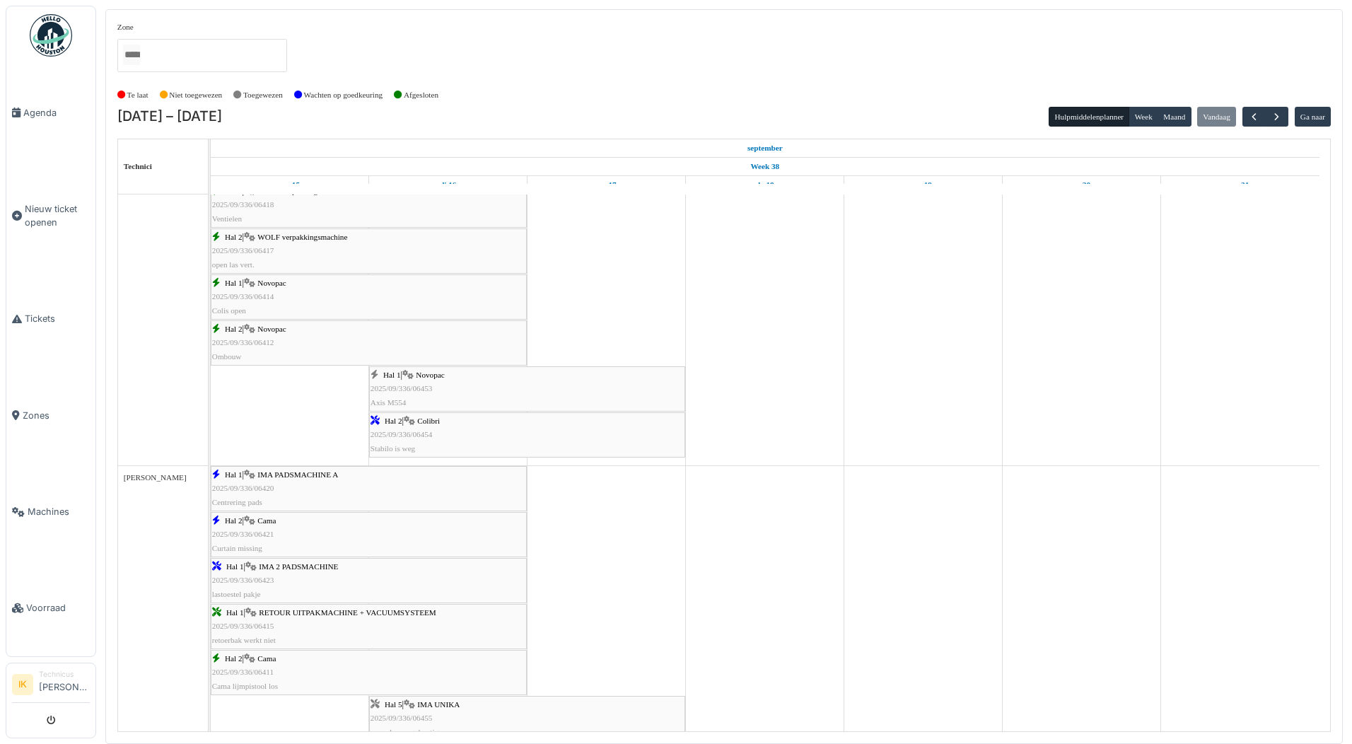
click at [390, 388] on span "2025/09/336/06453" at bounding box center [401, 388] width 62 height 8
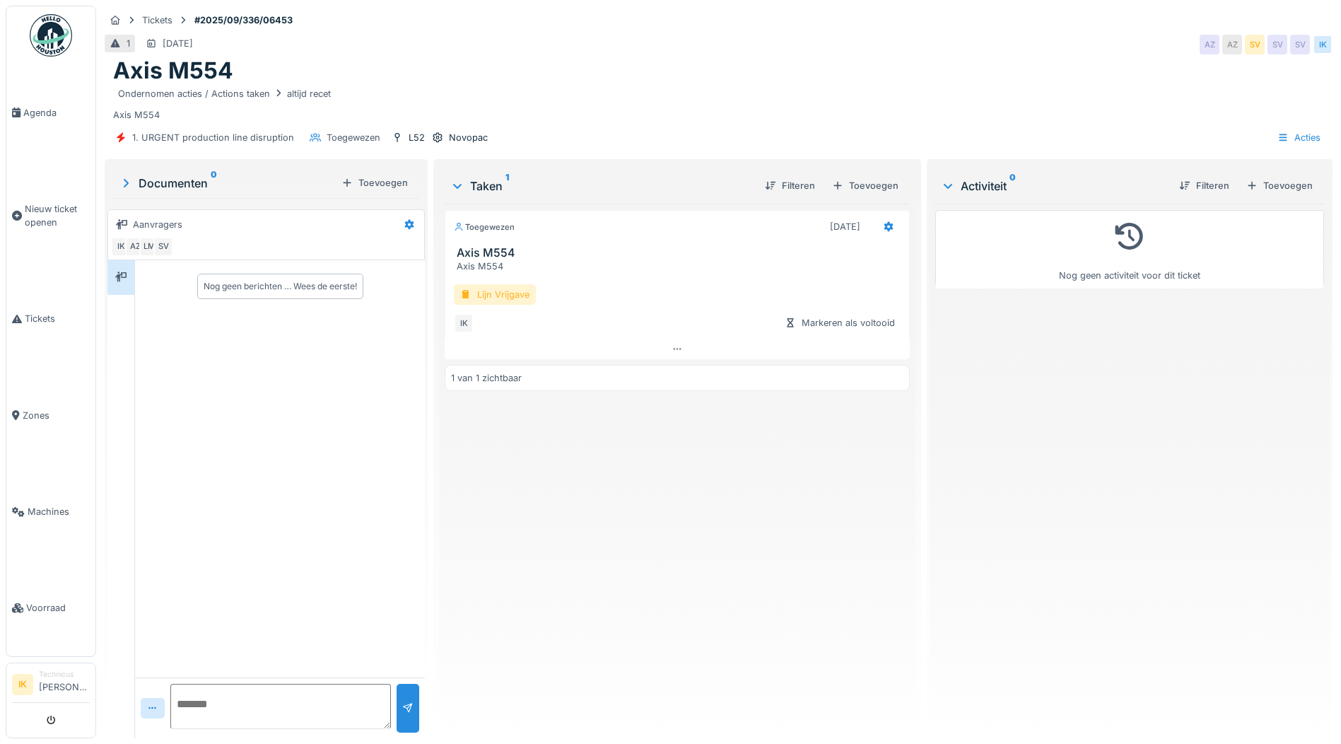
click at [485, 292] on div "Lijn Vrijgave" at bounding box center [495, 294] width 82 height 20
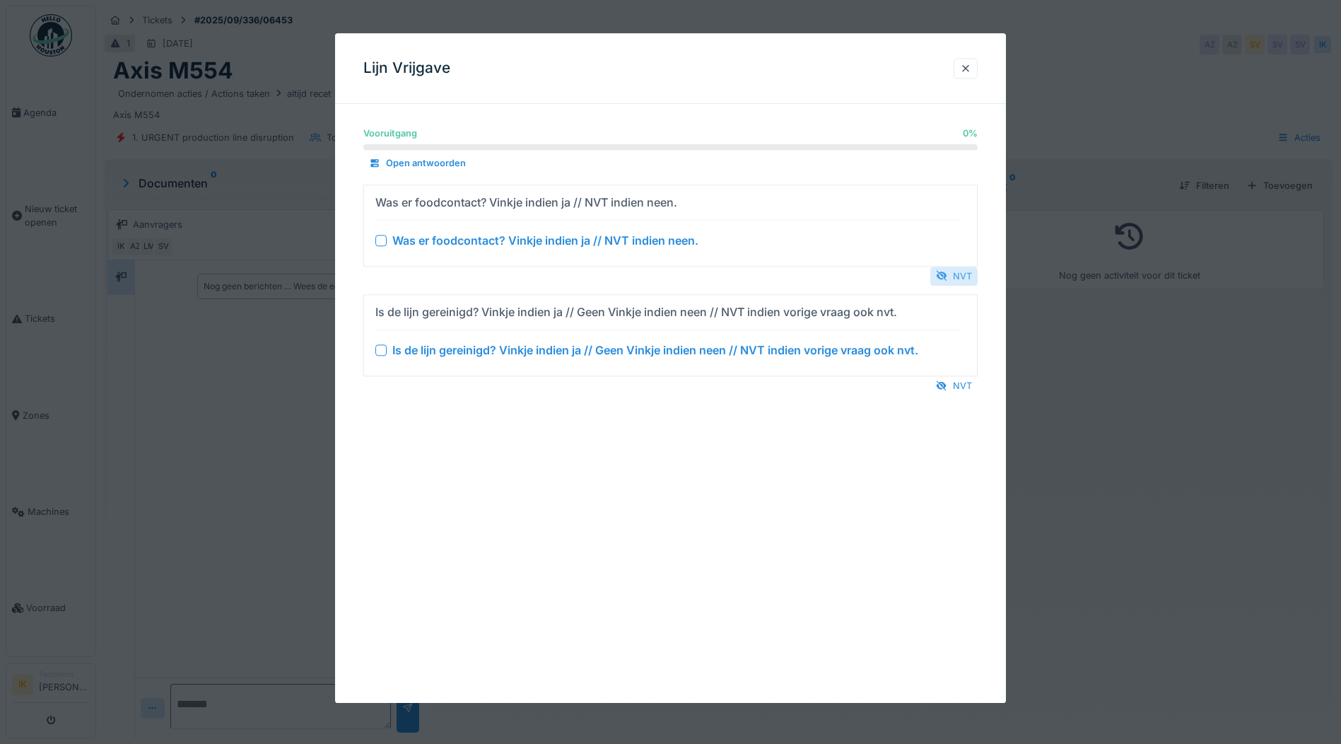
click at [961, 276] on div "NVT" at bounding box center [953, 275] width 47 height 19
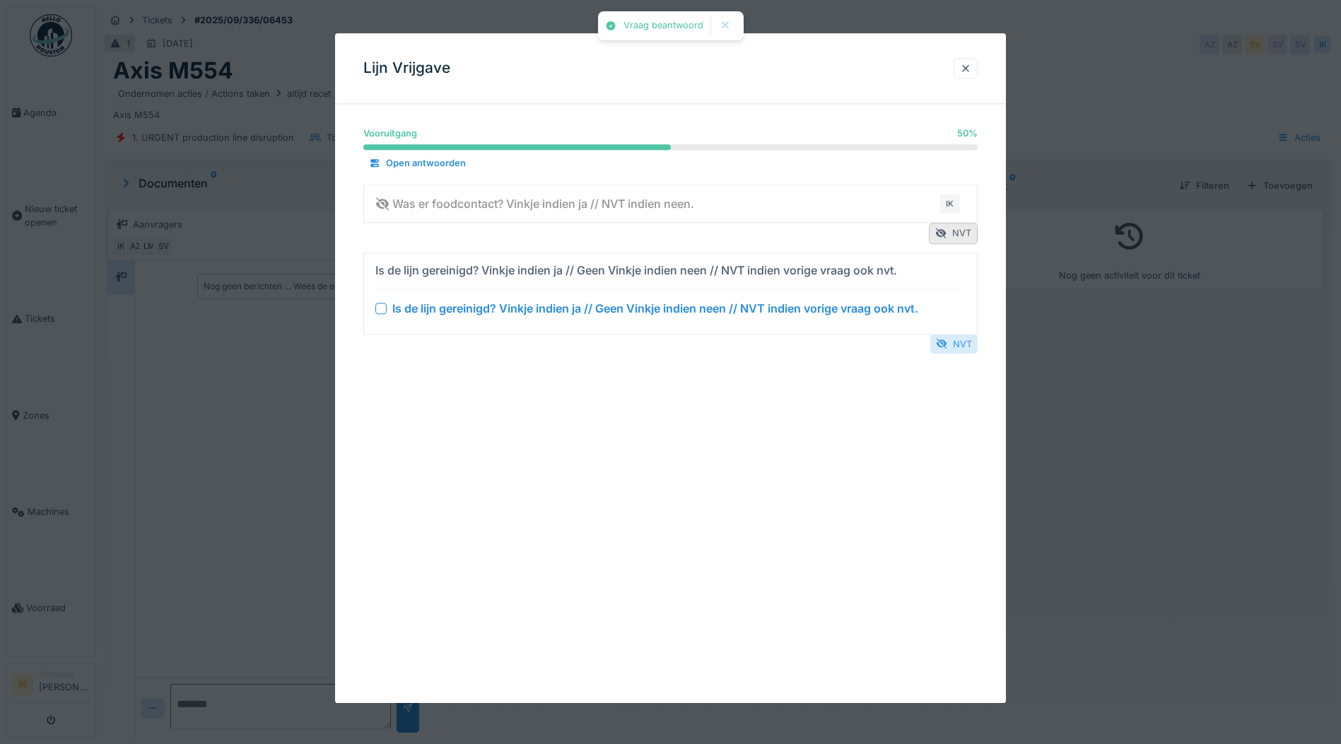
click at [966, 339] on div "NVT" at bounding box center [953, 343] width 47 height 19
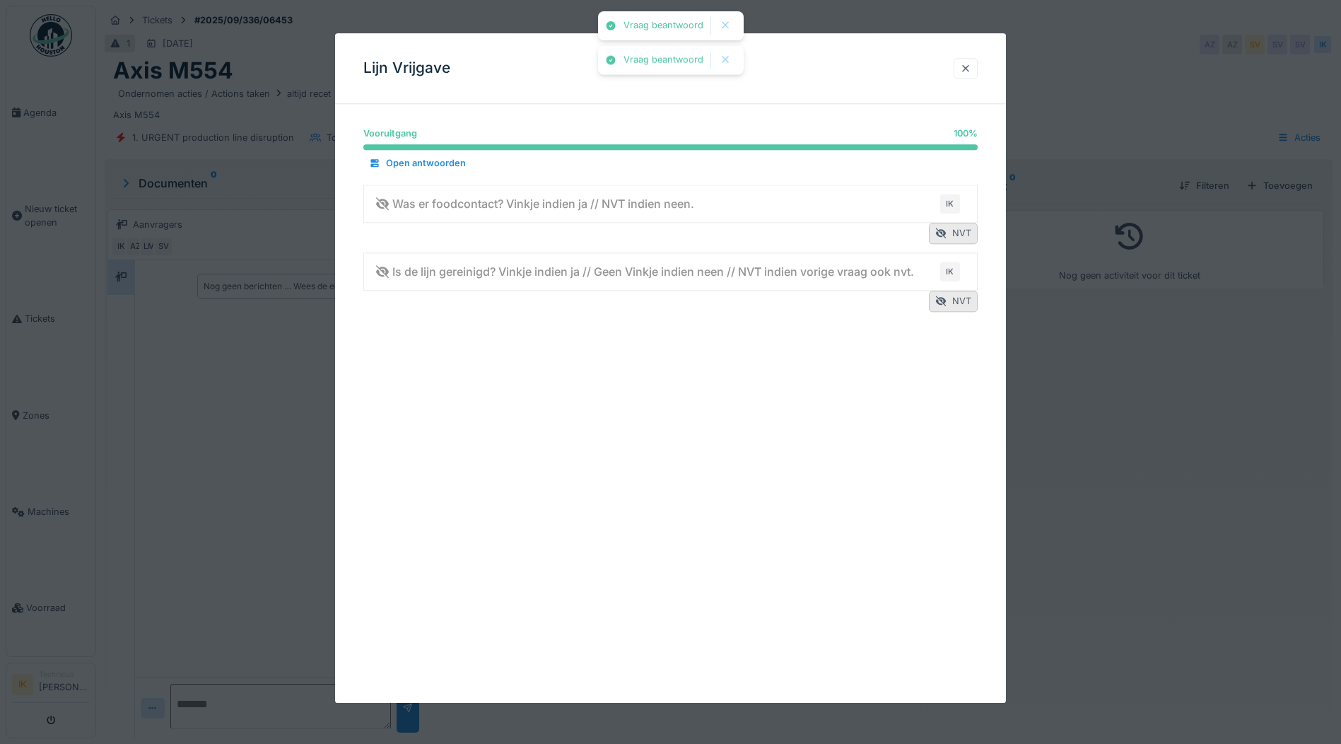
click at [971, 65] on div at bounding box center [965, 67] width 11 height 13
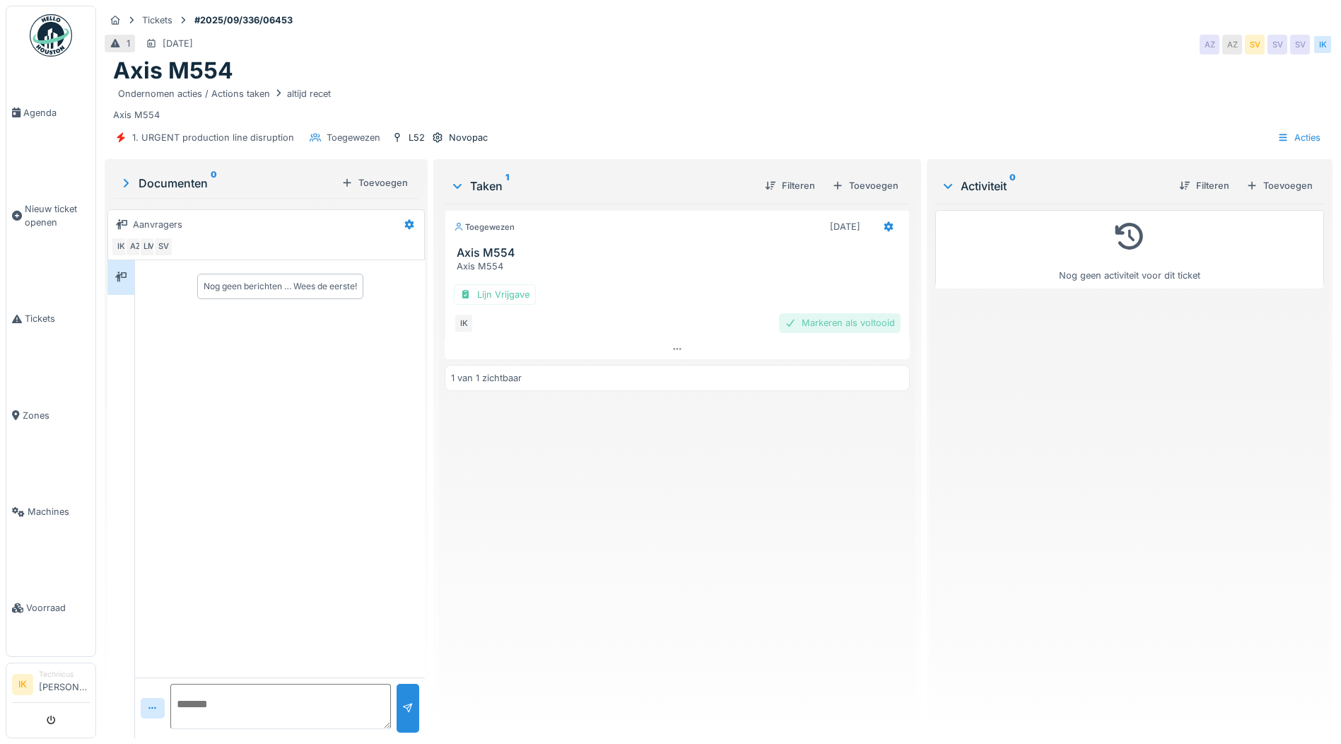
click at [811, 324] on div "Markeren als voltooid" at bounding box center [840, 322] width 122 height 19
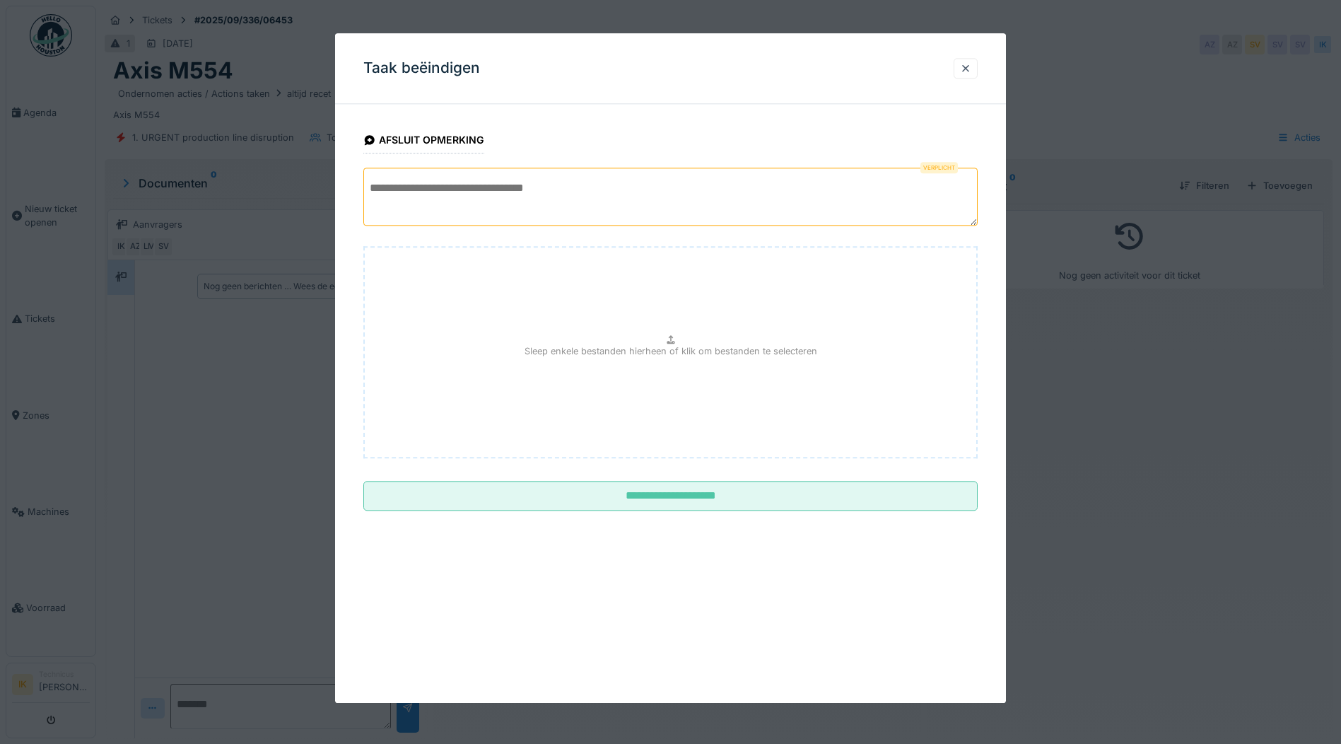
click at [418, 191] on textarea at bounding box center [670, 197] width 614 height 58
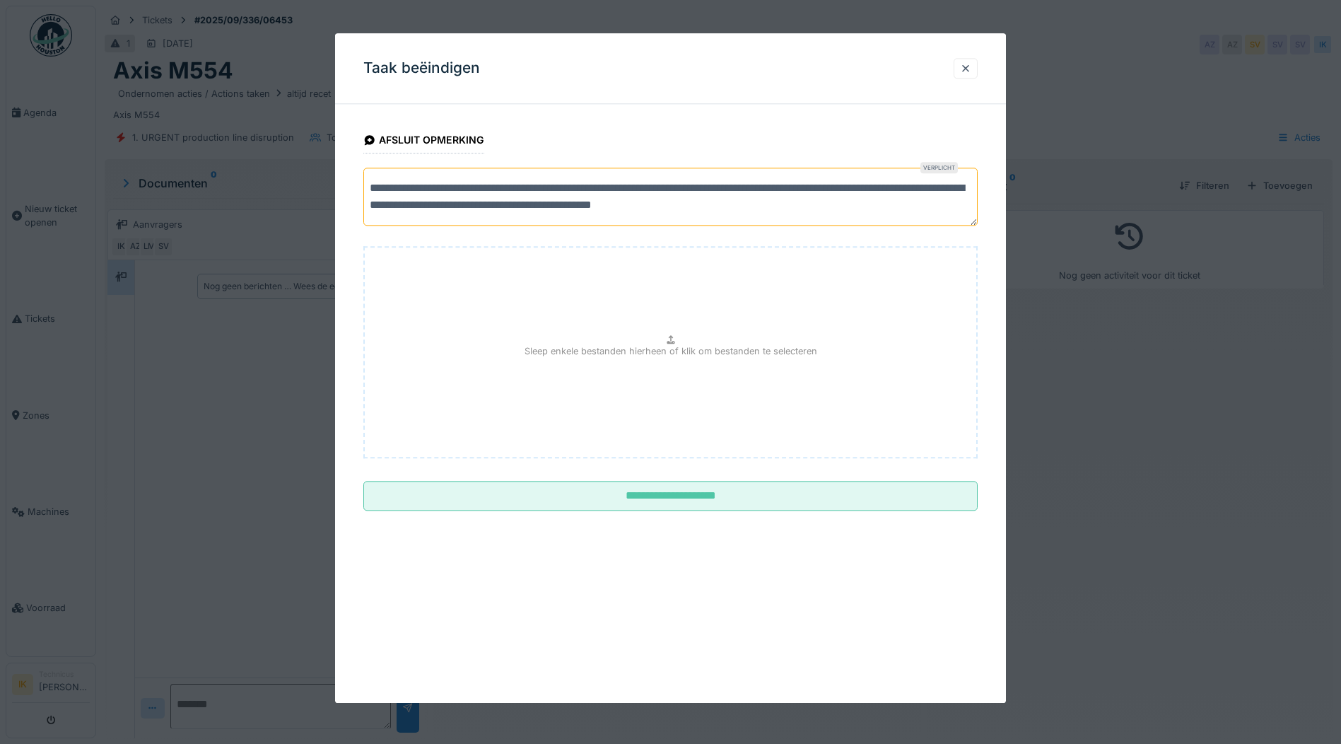
click at [469, 202] on textarea "**********" at bounding box center [670, 197] width 614 height 58
click at [473, 204] on textarea "**********" at bounding box center [670, 197] width 614 height 58
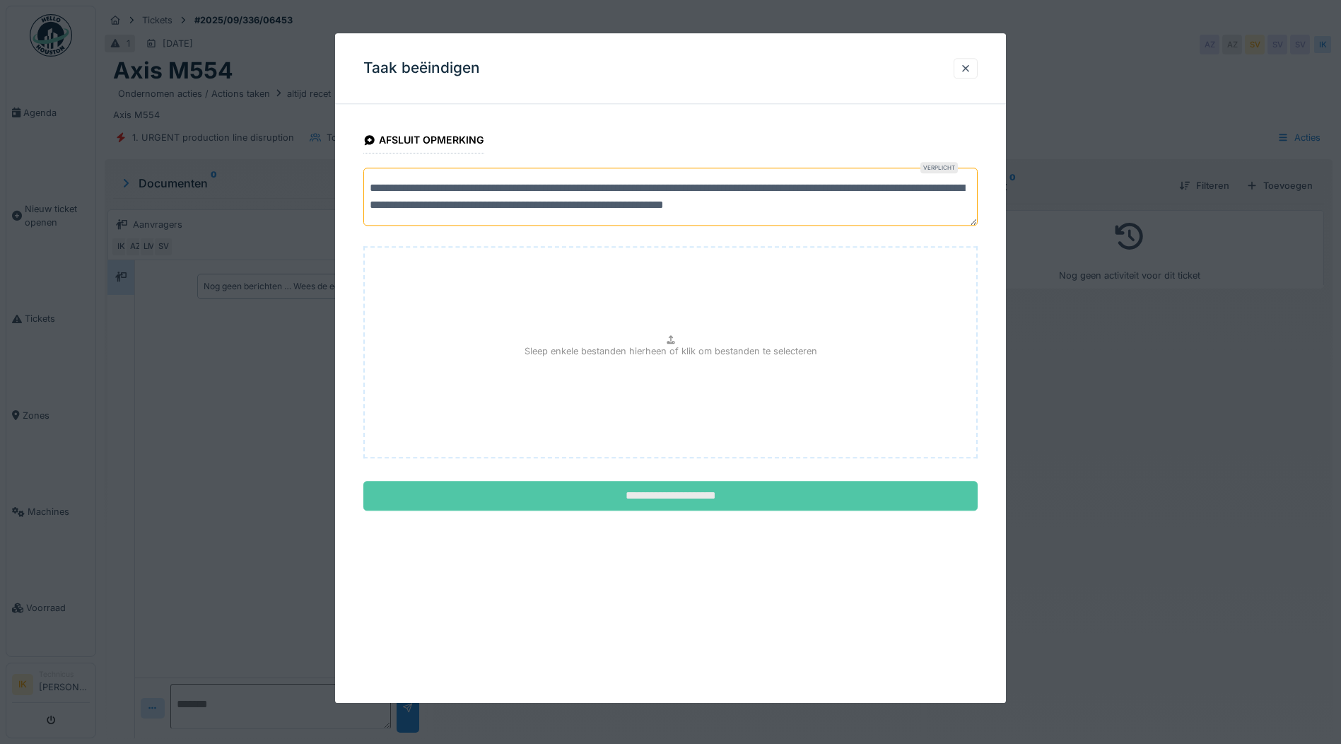
type textarea "**********"
click at [650, 492] on input "**********" at bounding box center [670, 496] width 614 height 30
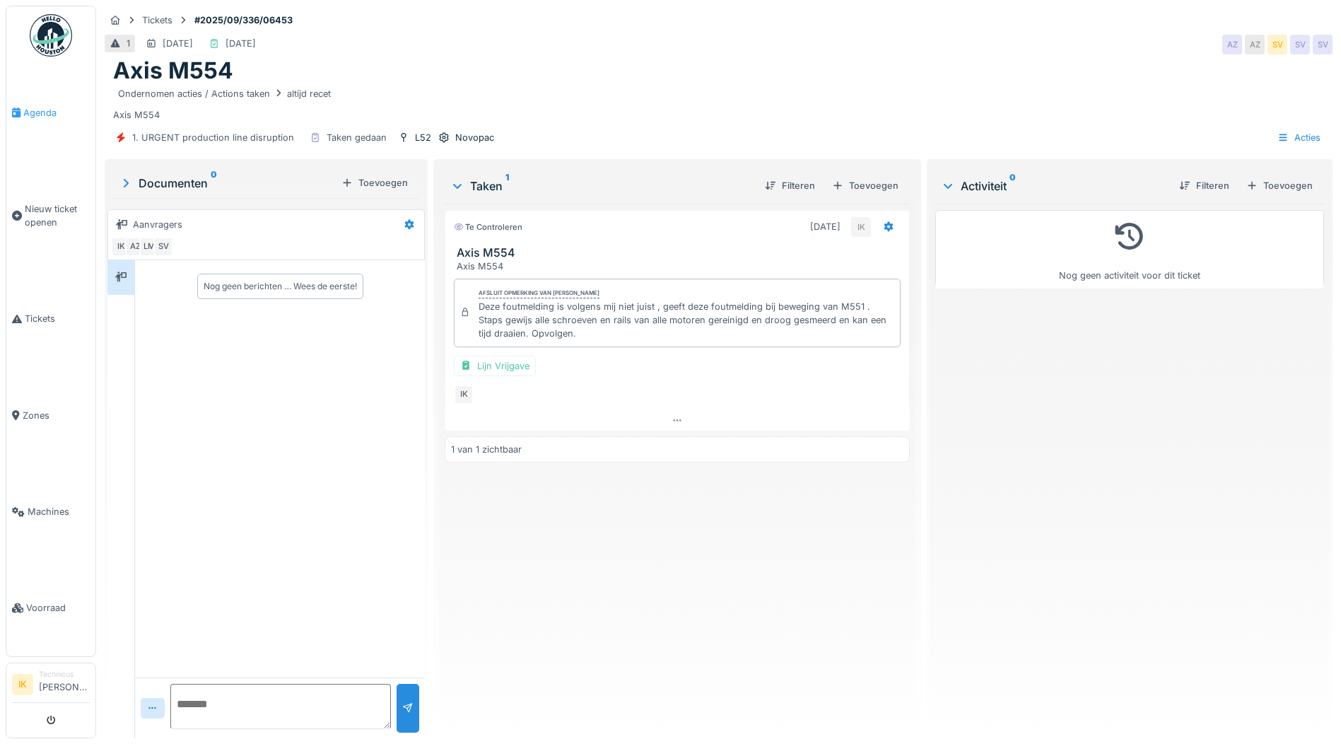
click at [37, 112] on span "Agenda" at bounding box center [56, 112] width 66 height 13
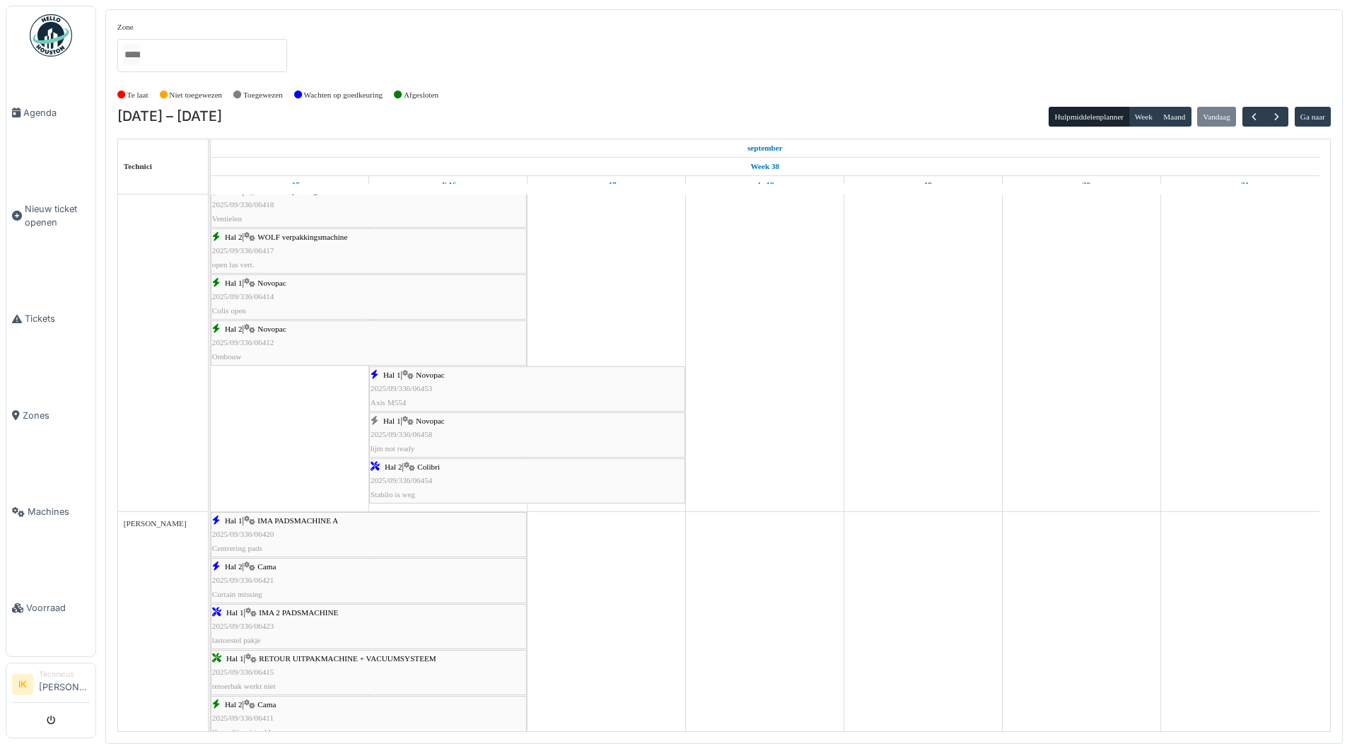
click at [399, 423] on span "Hal 1" at bounding box center [392, 420] width 18 height 8
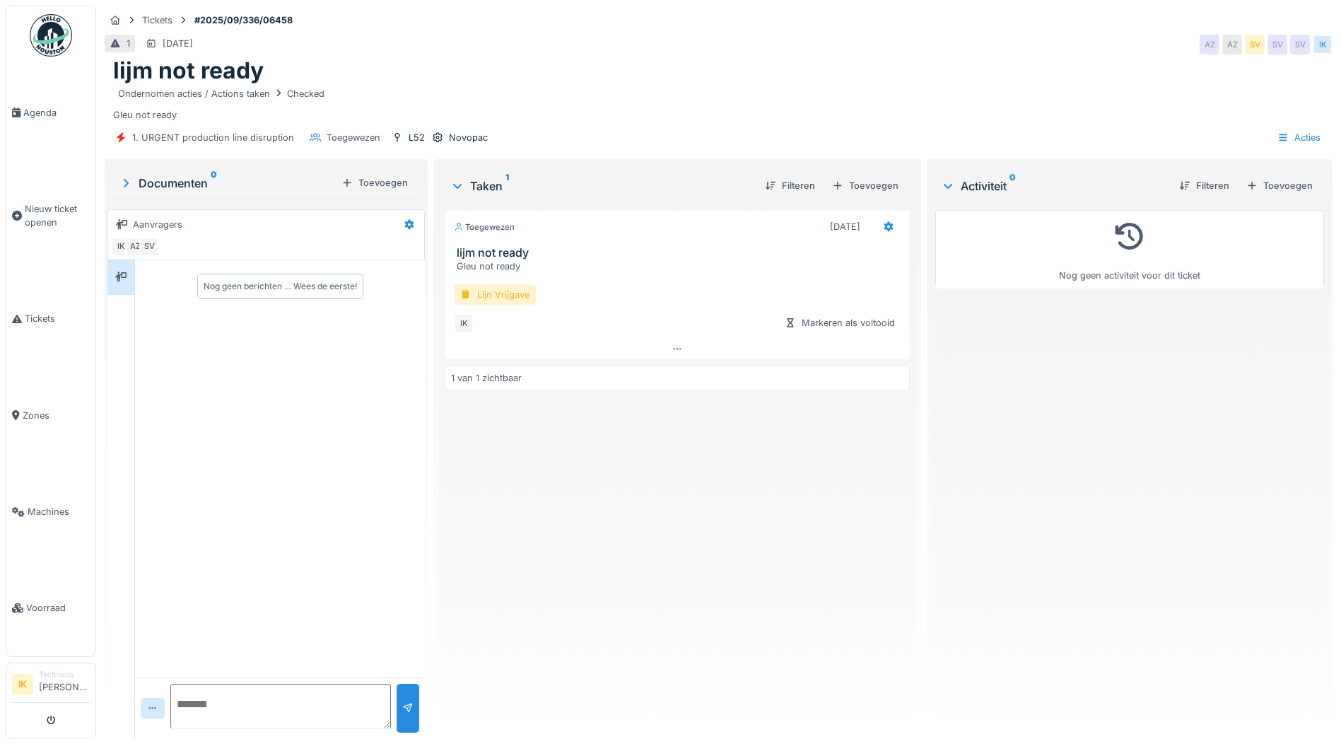
click at [488, 294] on div "Lijn Vrijgave" at bounding box center [495, 294] width 82 height 20
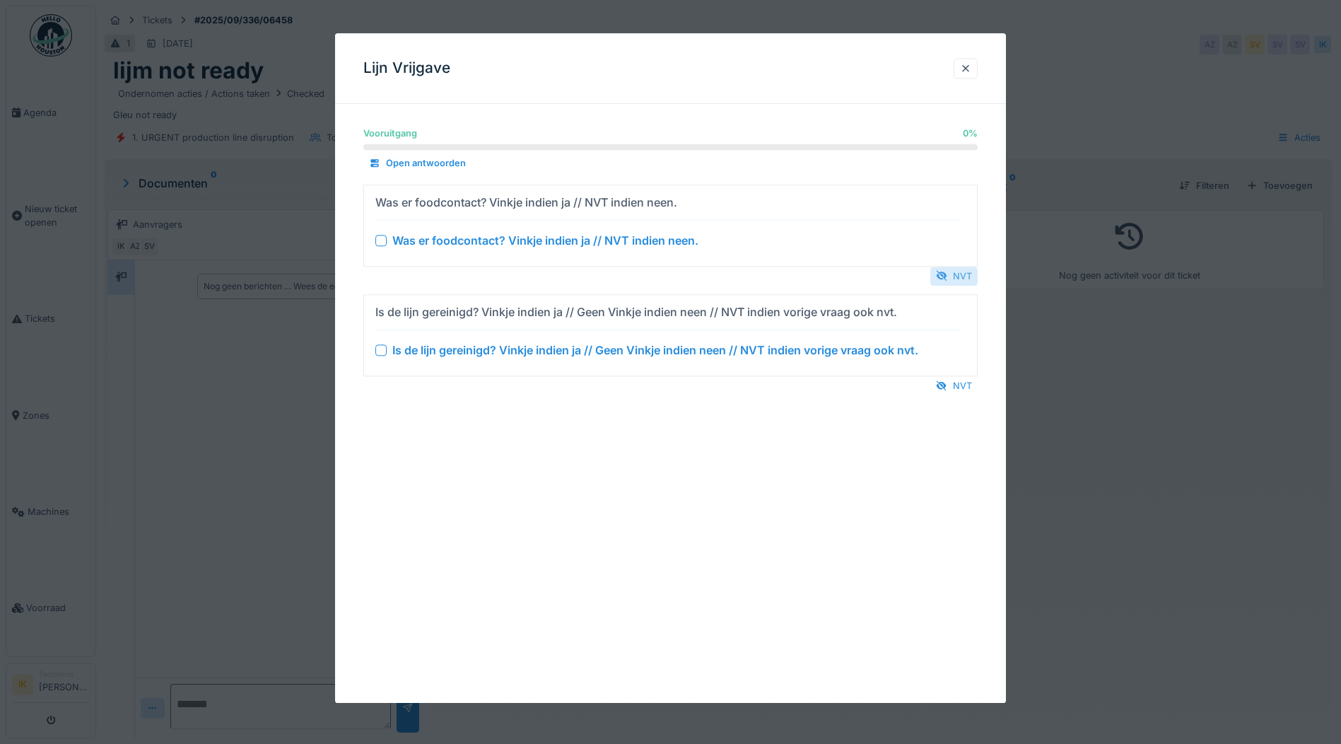
click at [965, 276] on div "NVT" at bounding box center [953, 275] width 47 height 19
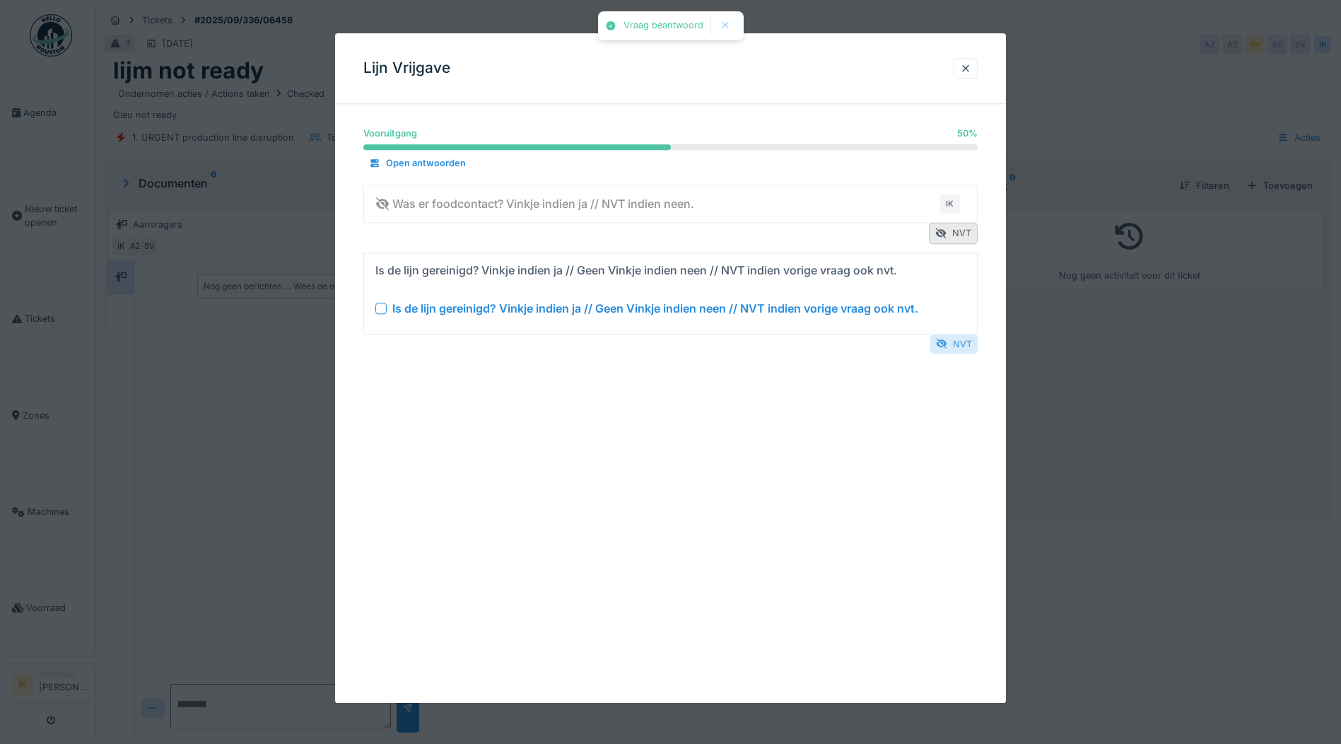
click at [953, 341] on div "NVT" at bounding box center [953, 343] width 47 height 19
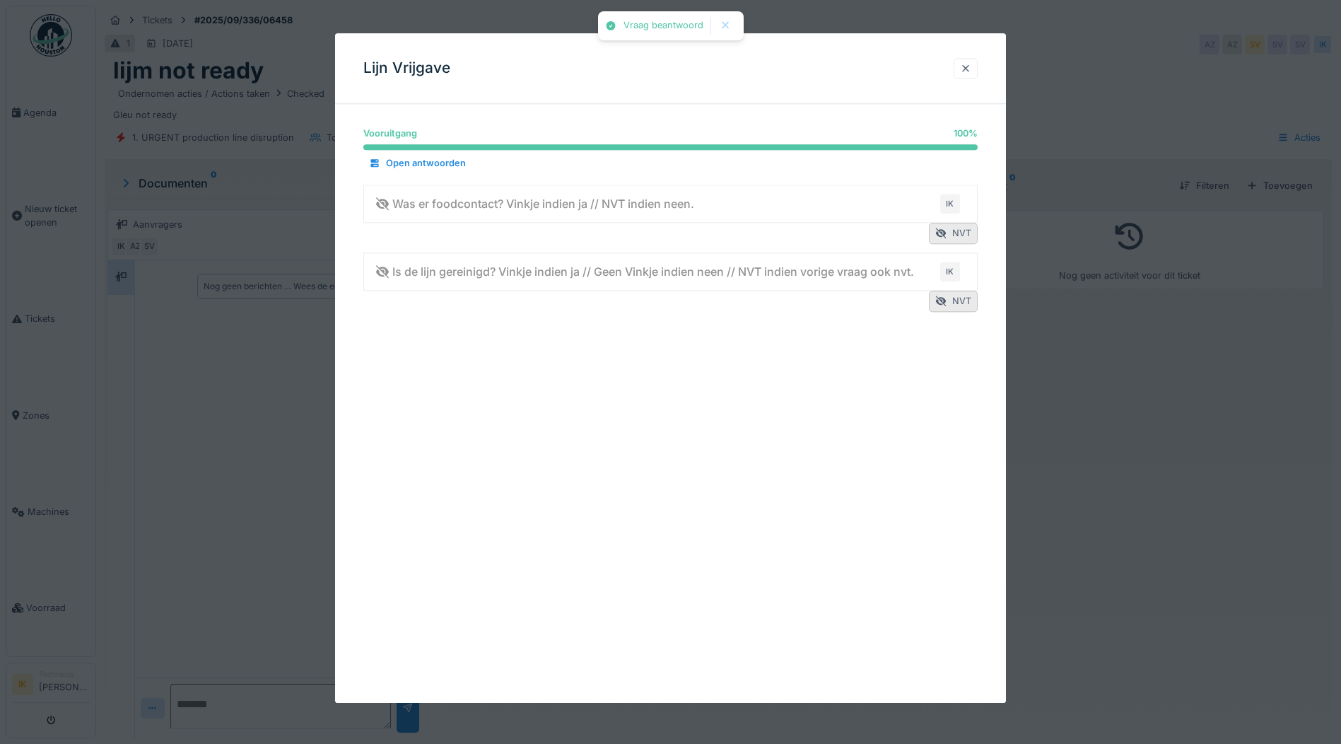
click at [971, 65] on div at bounding box center [965, 67] width 11 height 13
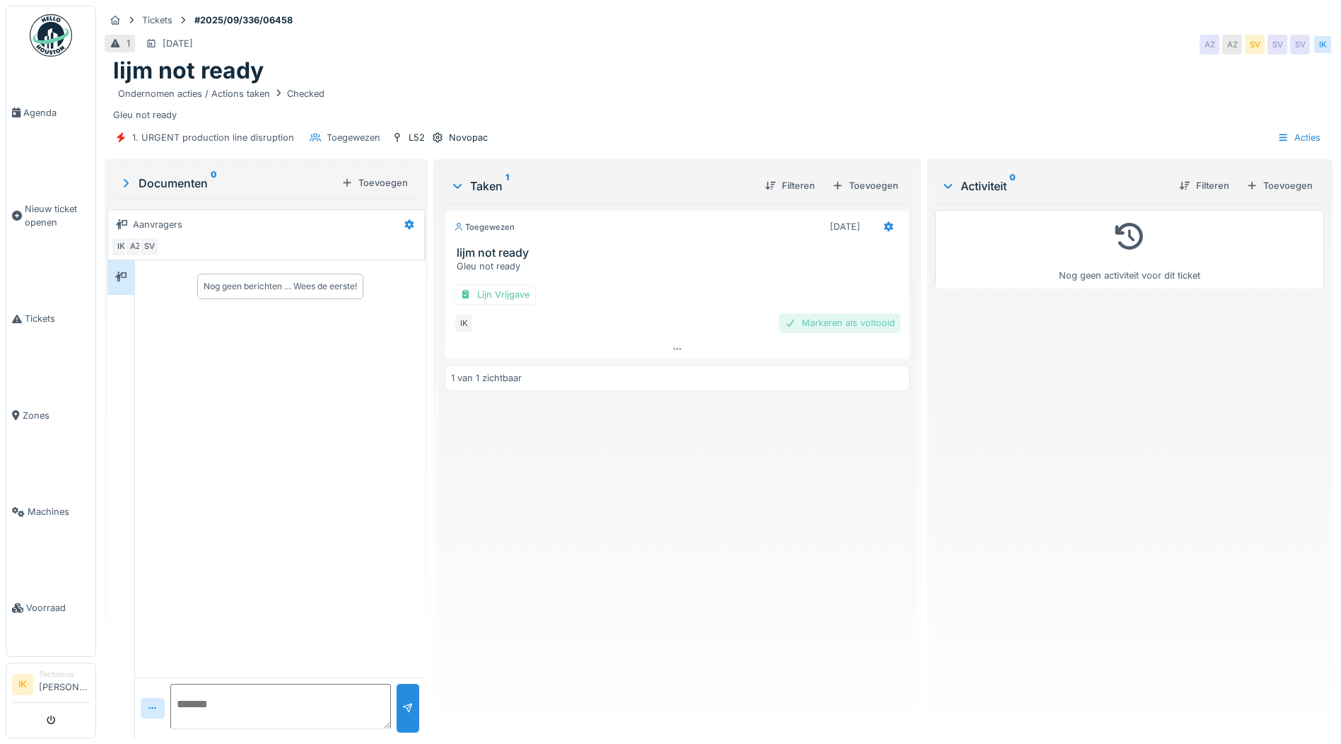
click at [842, 323] on div "Markeren als voltooid" at bounding box center [840, 322] width 122 height 19
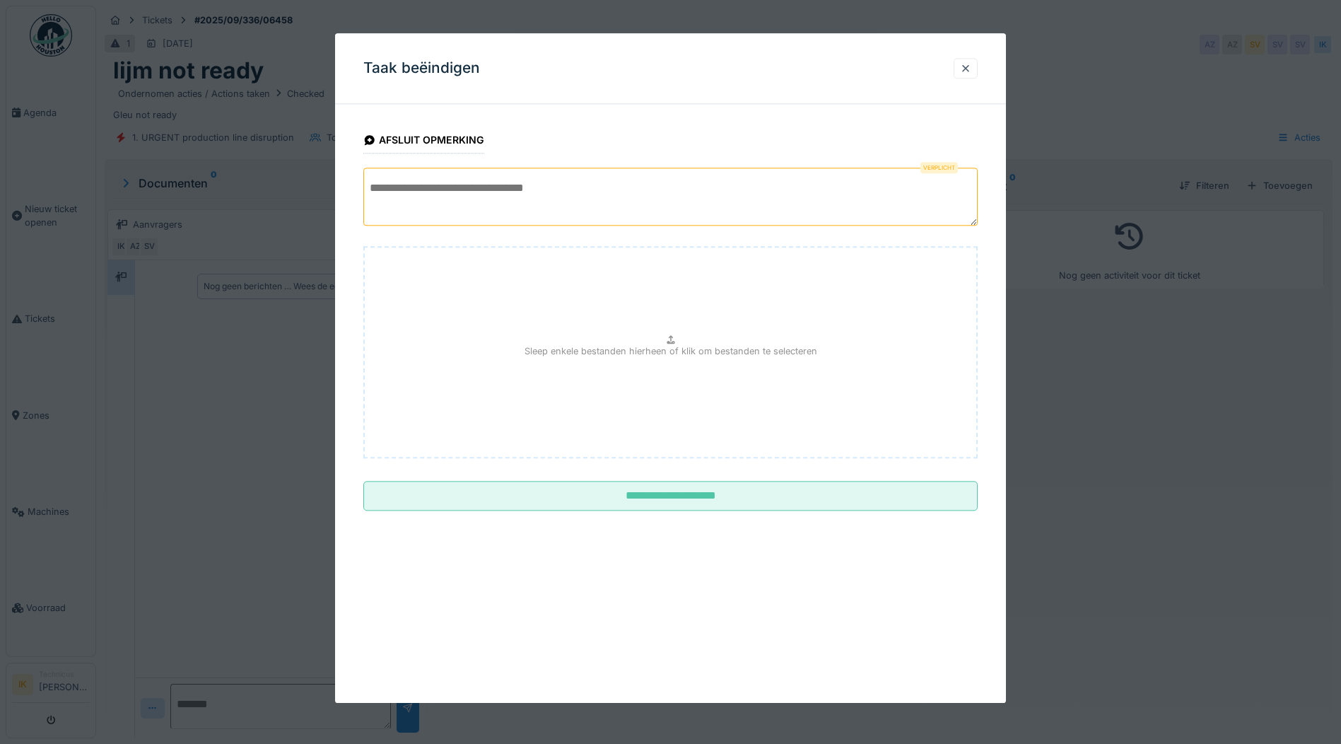
click at [418, 184] on textarea at bounding box center [670, 197] width 614 height 58
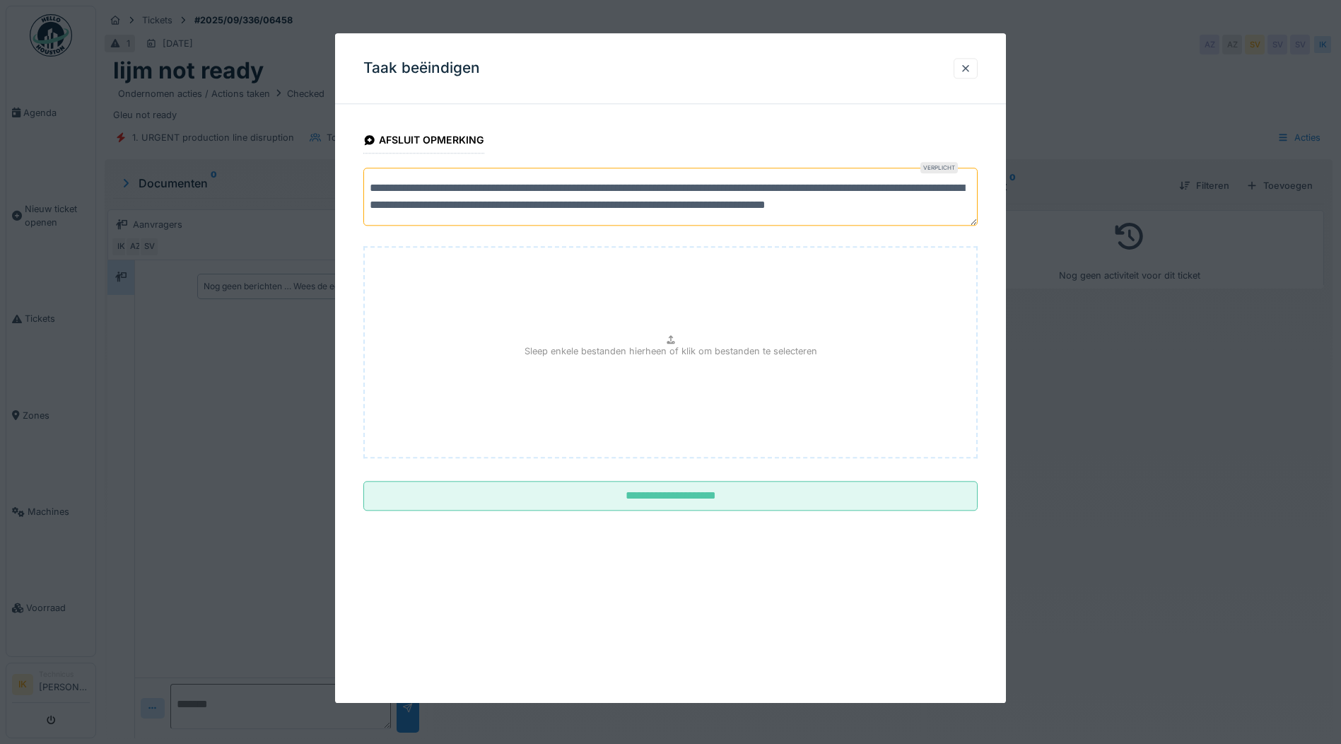
scroll to position [5, 0]
click at [649, 200] on textarea "**********" at bounding box center [672, 197] width 619 height 58
click at [560, 199] on textarea "**********" at bounding box center [672, 197] width 619 height 58
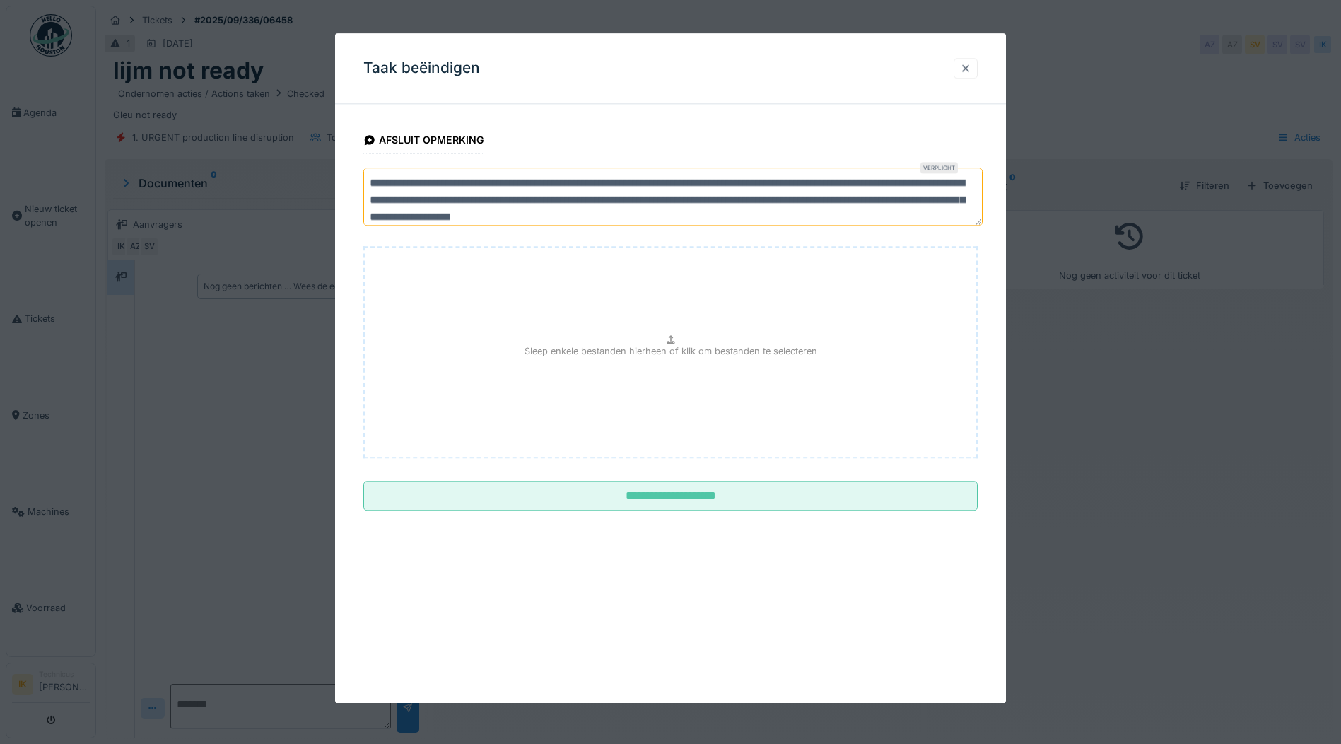
type textarea "**********"
click at [971, 68] on div at bounding box center [965, 67] width 11 height 13
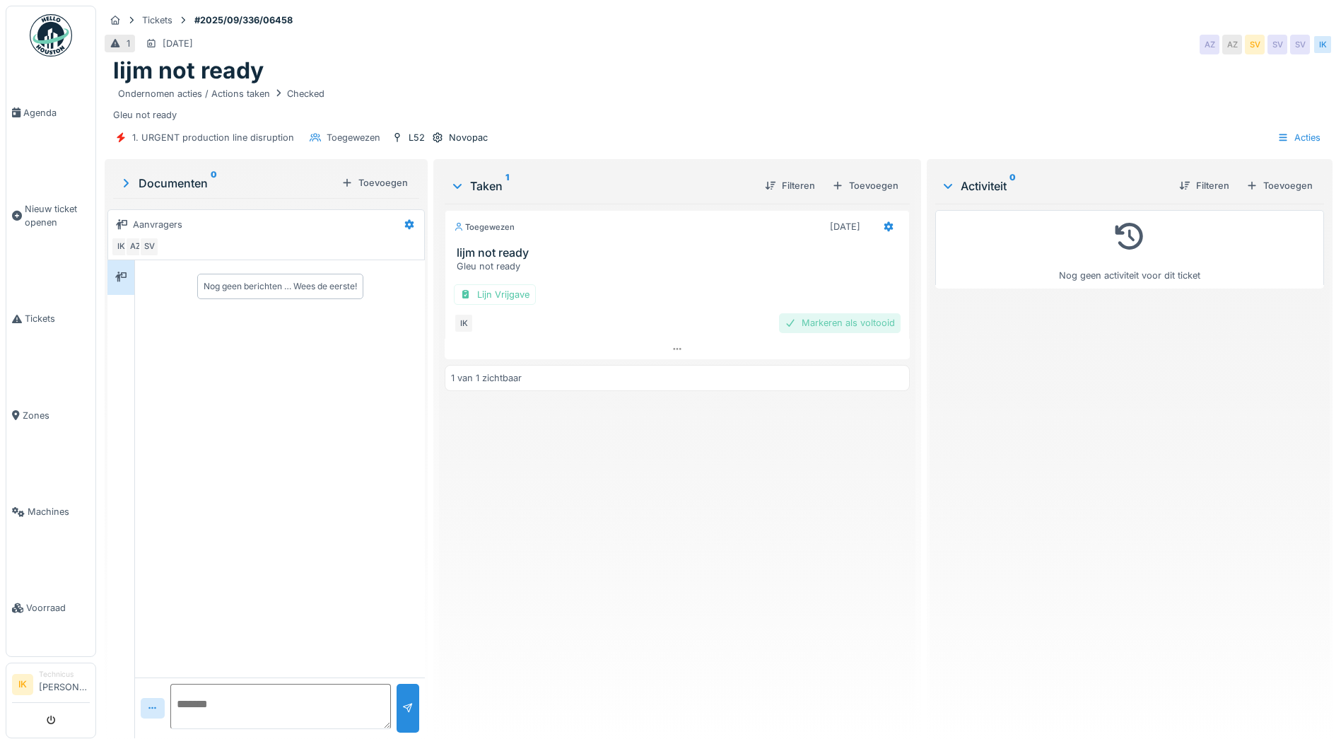
click at [831, 326] on div "Markeren als voltooid" at bounding box center [840, 322] width 122 height 19
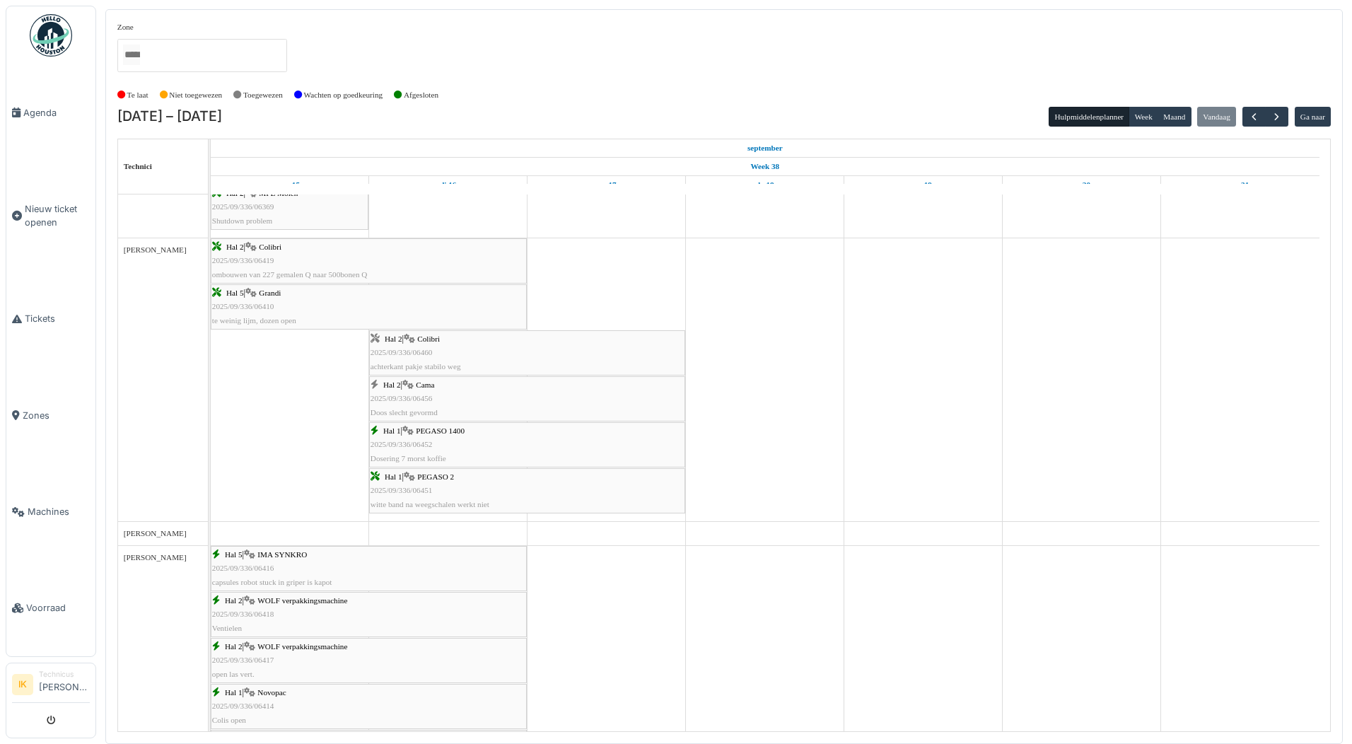
scroll to position [1272, 0]
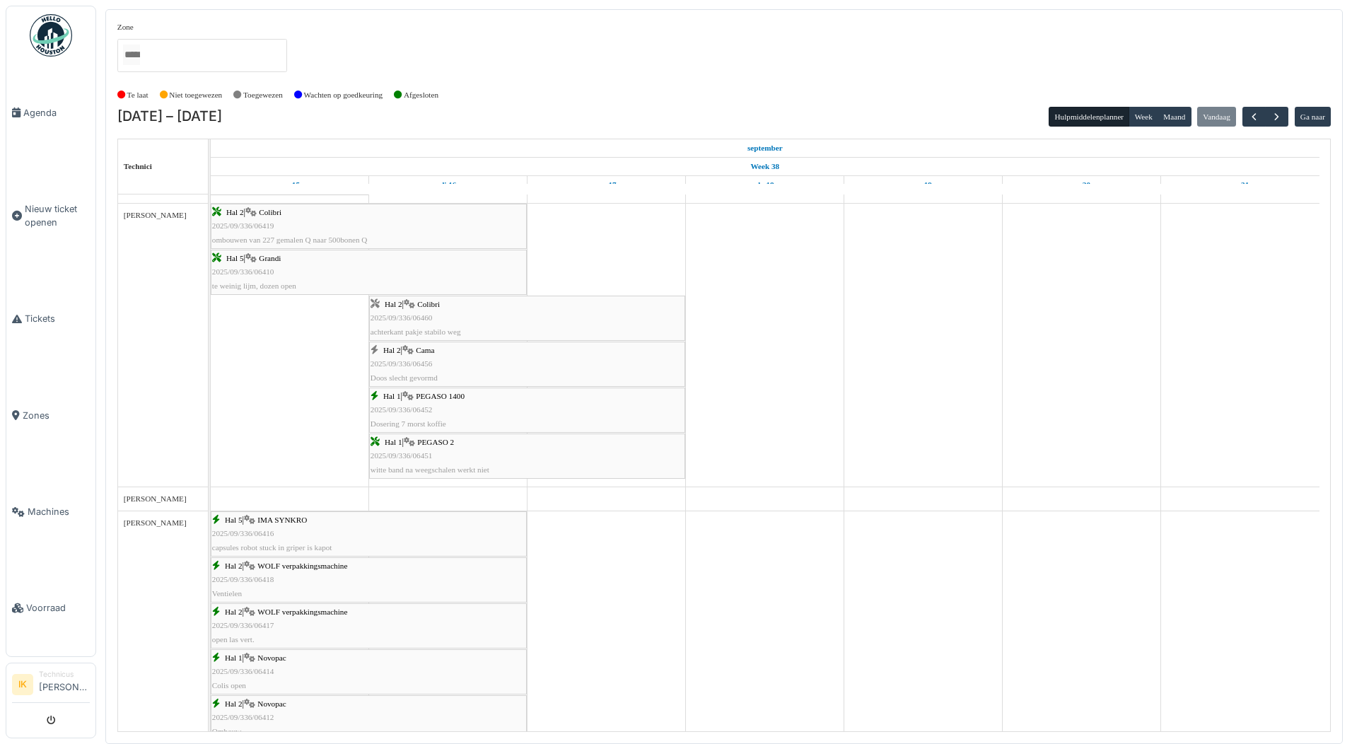
click at [428, 319] on span "2025/09/336/06460" at bounding box center [401, 317] width 62 height 8
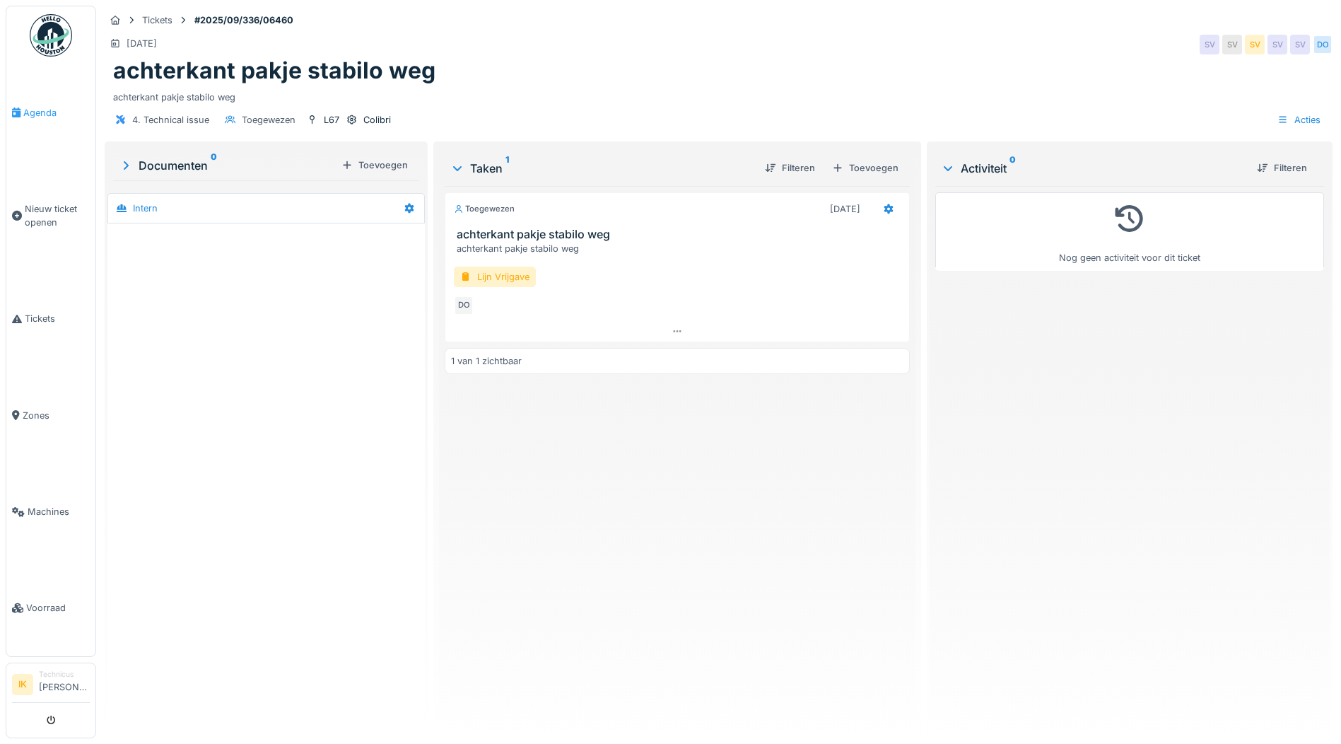
click at [42, 110] on span "Agenda" at bounding box center [56, 112] width 66 height 13
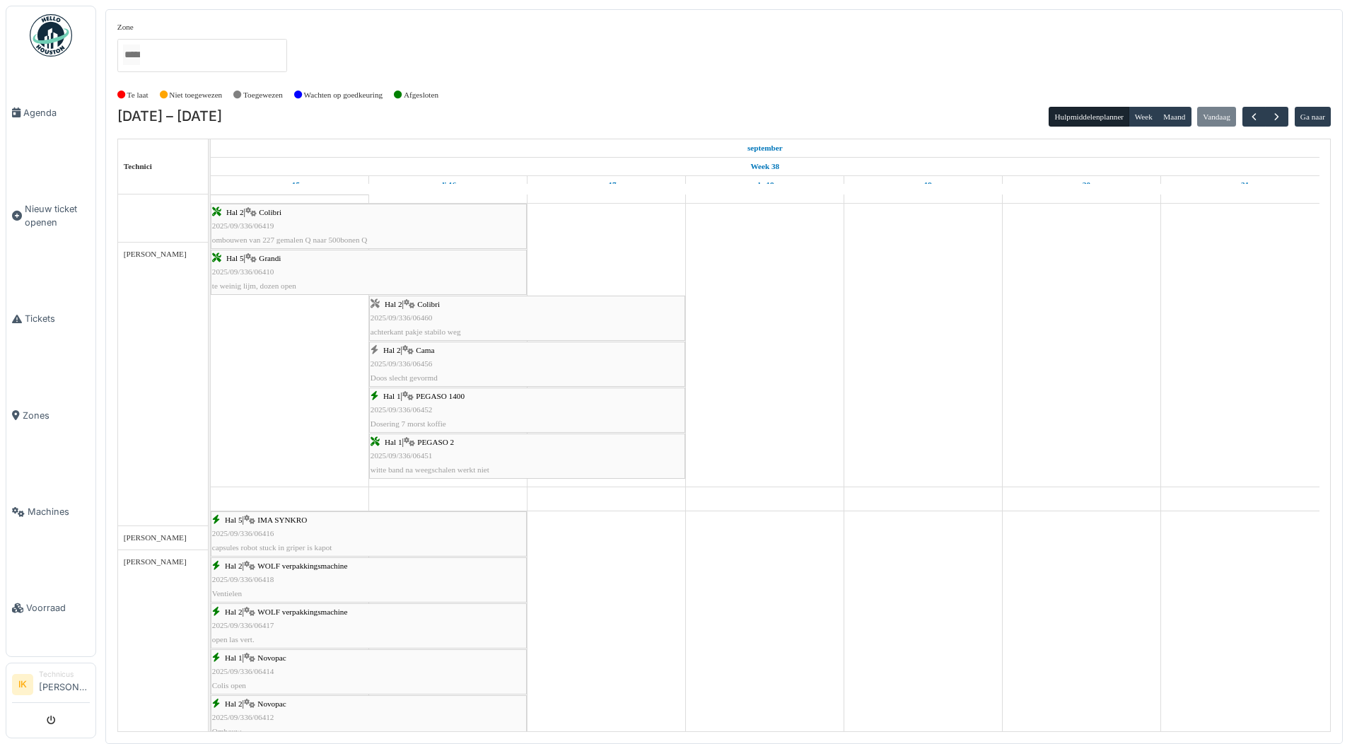
scroll to position [1272, 0]
click at [426, 361] on span "2025/09/336/06456" at bounding box center [401, 363] width 62 height 8
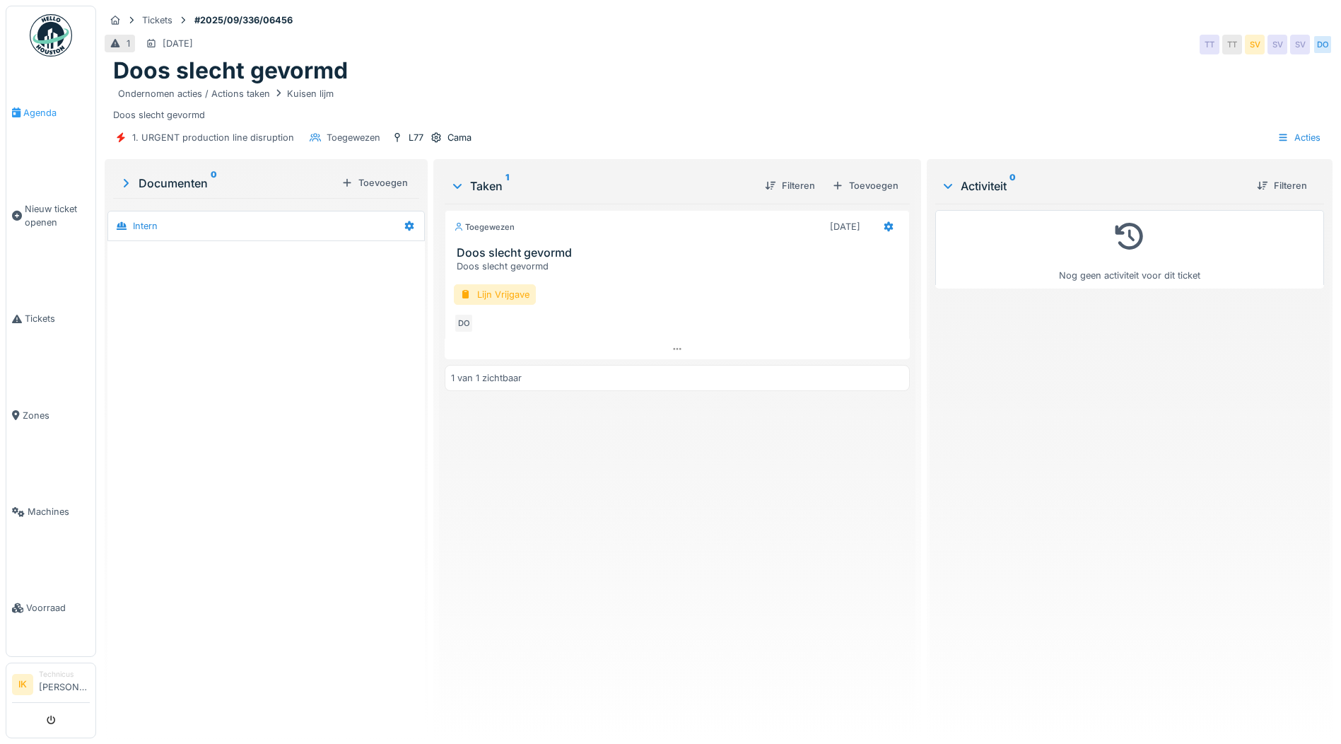
click at [33, 111] on span "Agenda" at bounding box center [56, 112] width 66 height 13
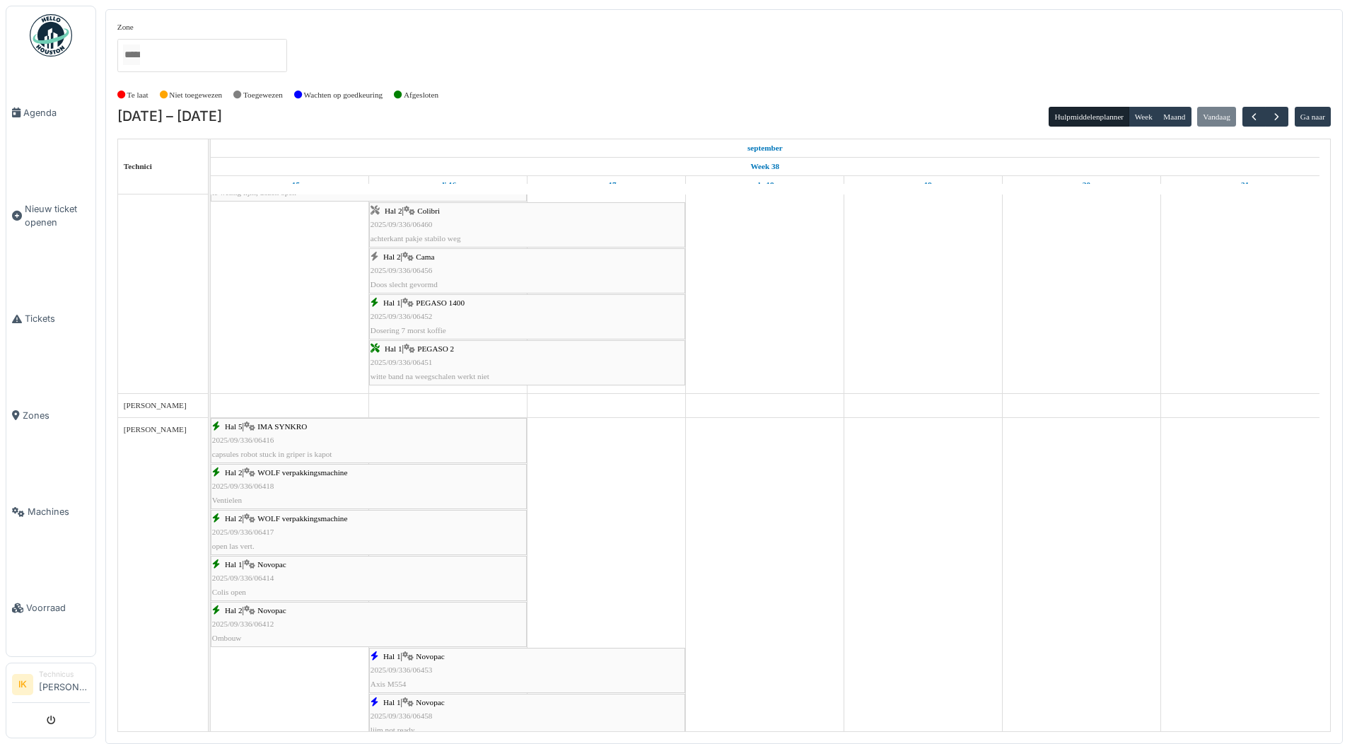
scroll to position [1552, 0]
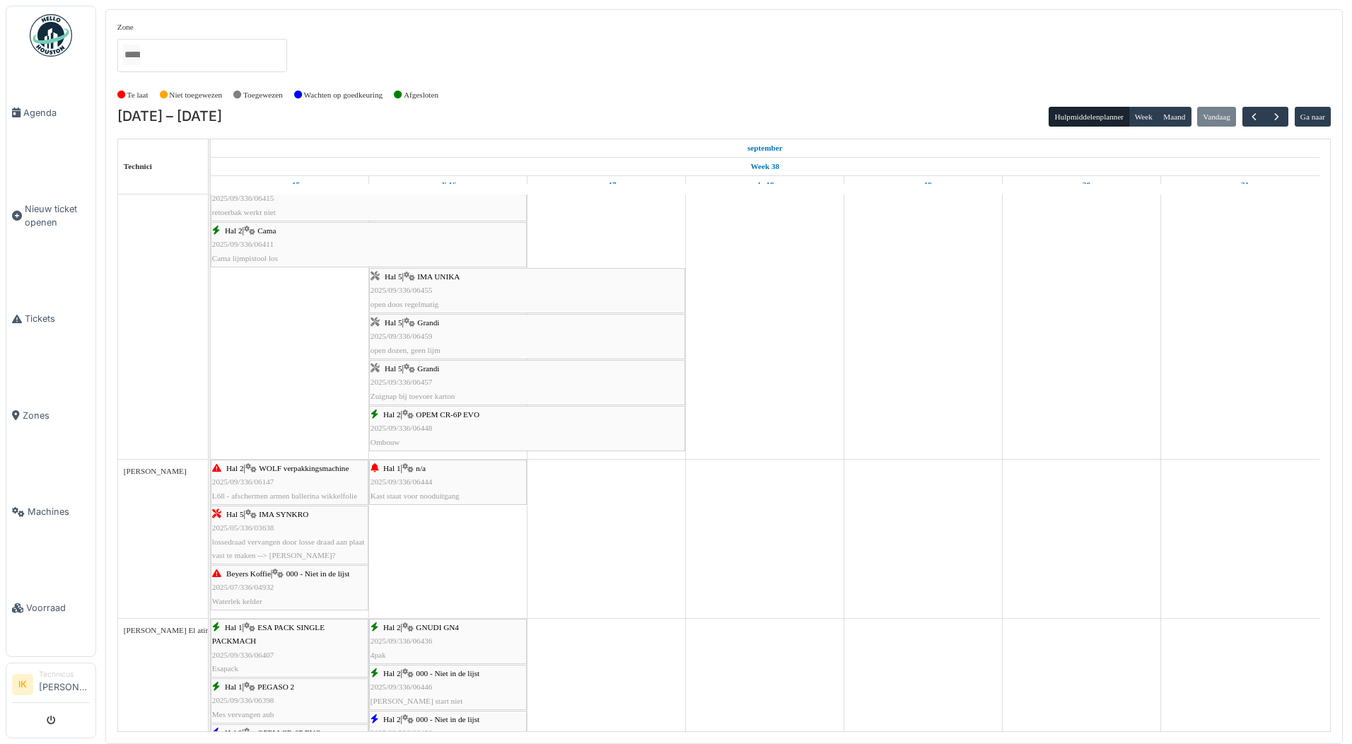
click at [472, 380] on div "Hal 5 | Grandi 2025/09/336/06457 Zuignap bij toevoer karton" at bounding box center [526, 382] width 313 height 41
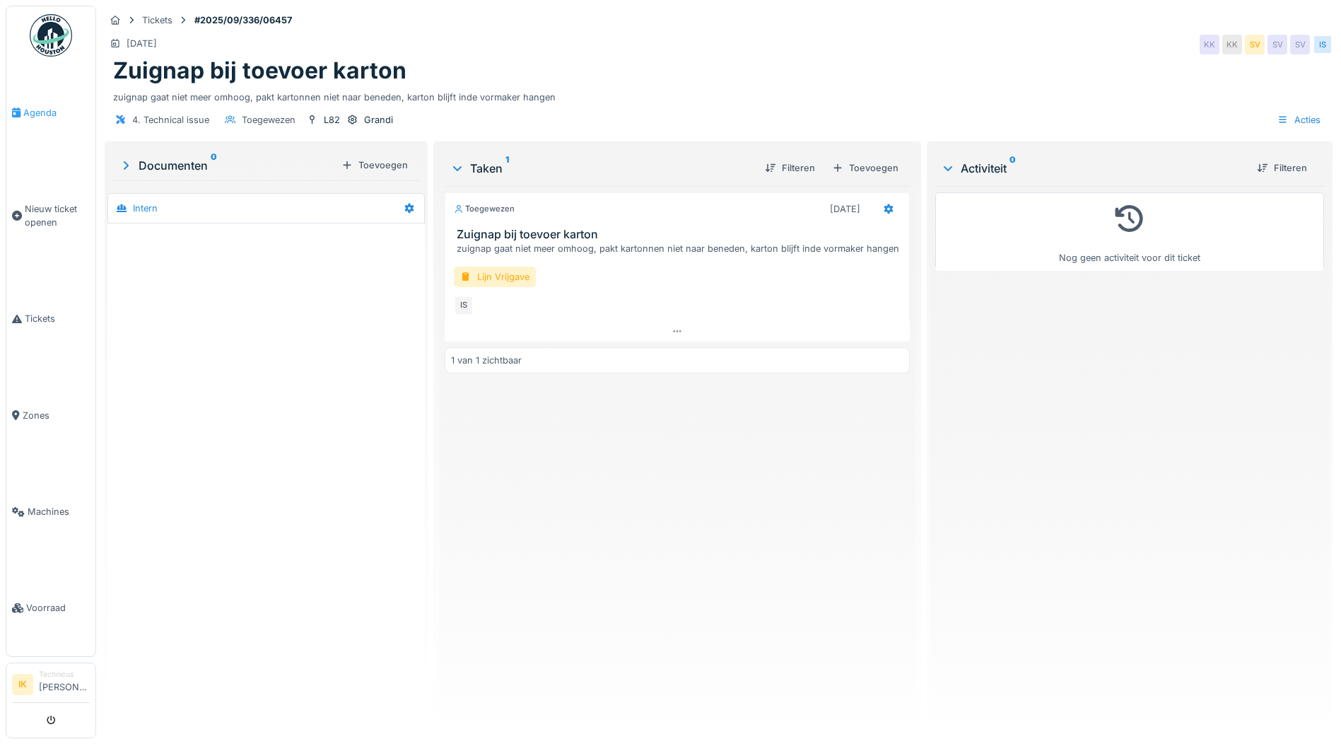
click at [30, 112] on span "Agenda" at bounding box center [56, 112] width 66 height 13
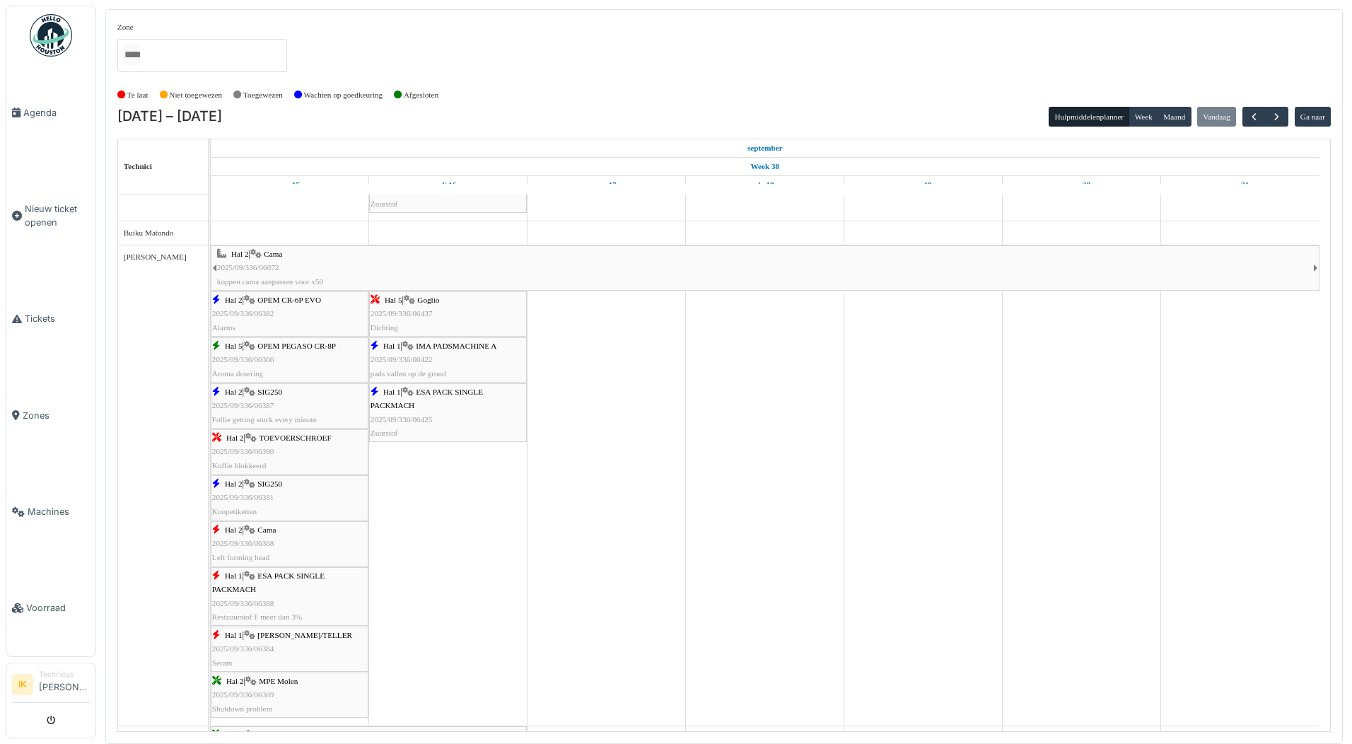
scroll to position [936, 0]
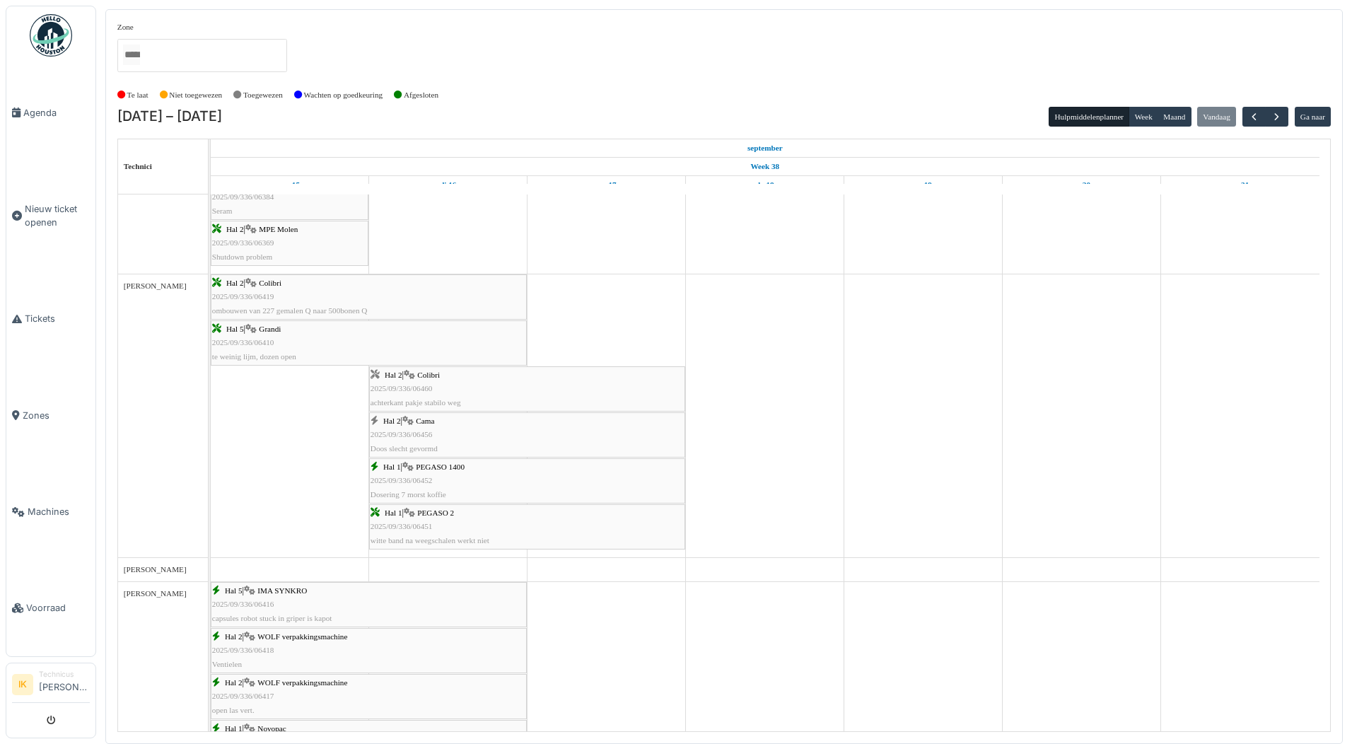
click at [450, 529] on div "Hal 1 | PEGASO 2 2025/09/336/06451 witte band na weegschalen werkt niet" at bounding box center [526, 526] width 313 height 41
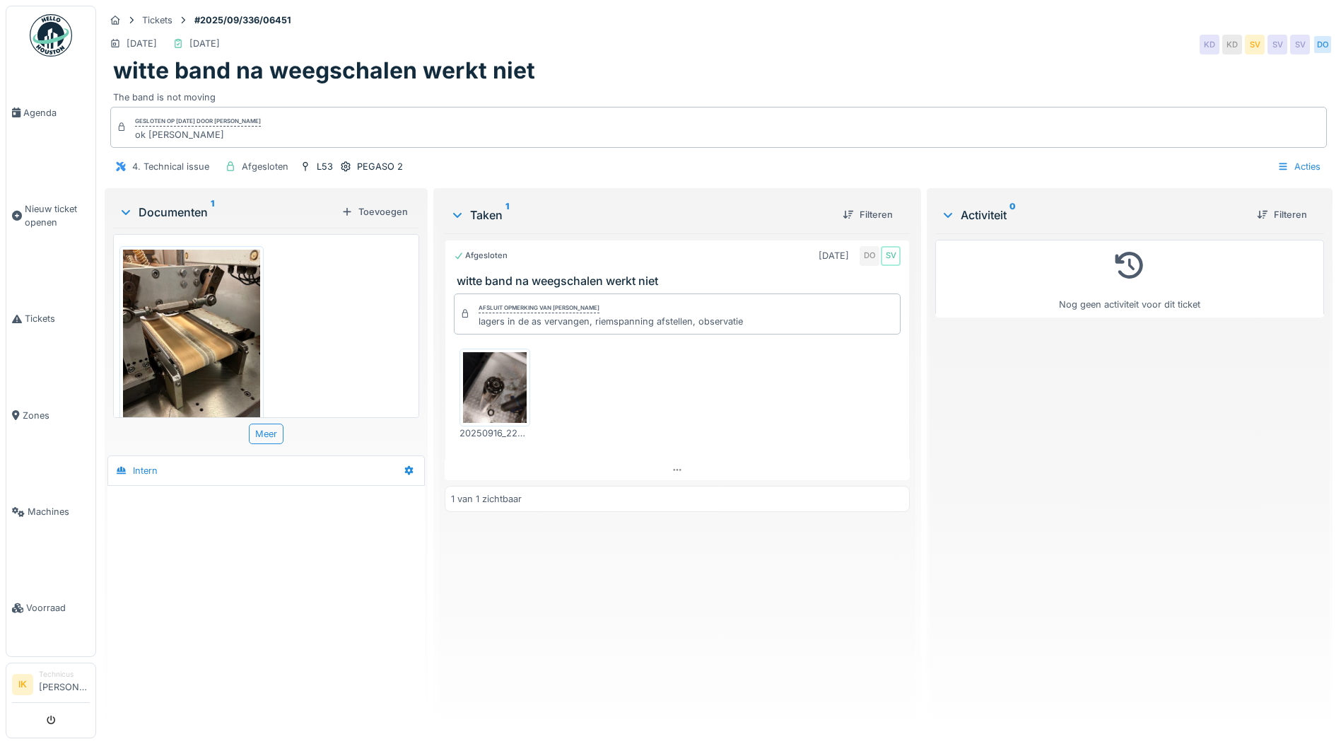
click at [171, 331] on img at bounding box center [191, 341] width 137 height 182
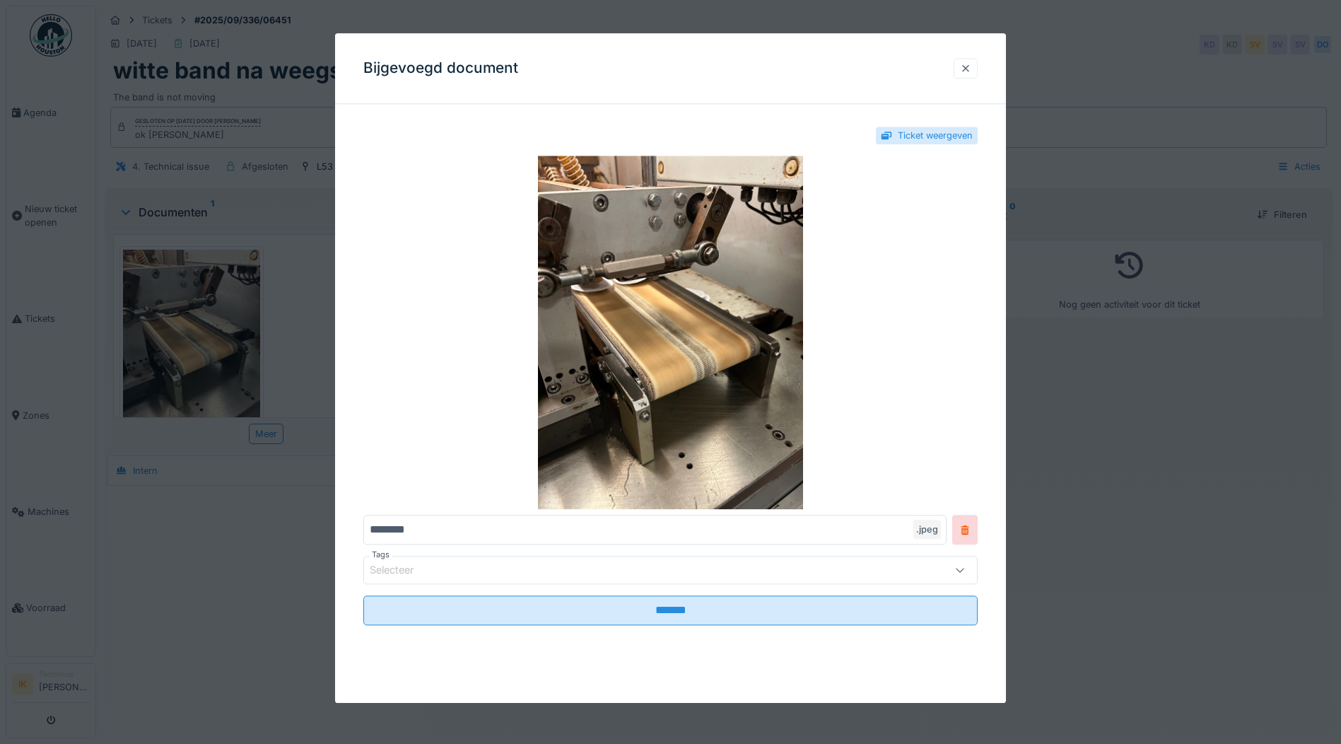
click at [968, 66] on div at bounding box center [965, 67] width 11 height 13
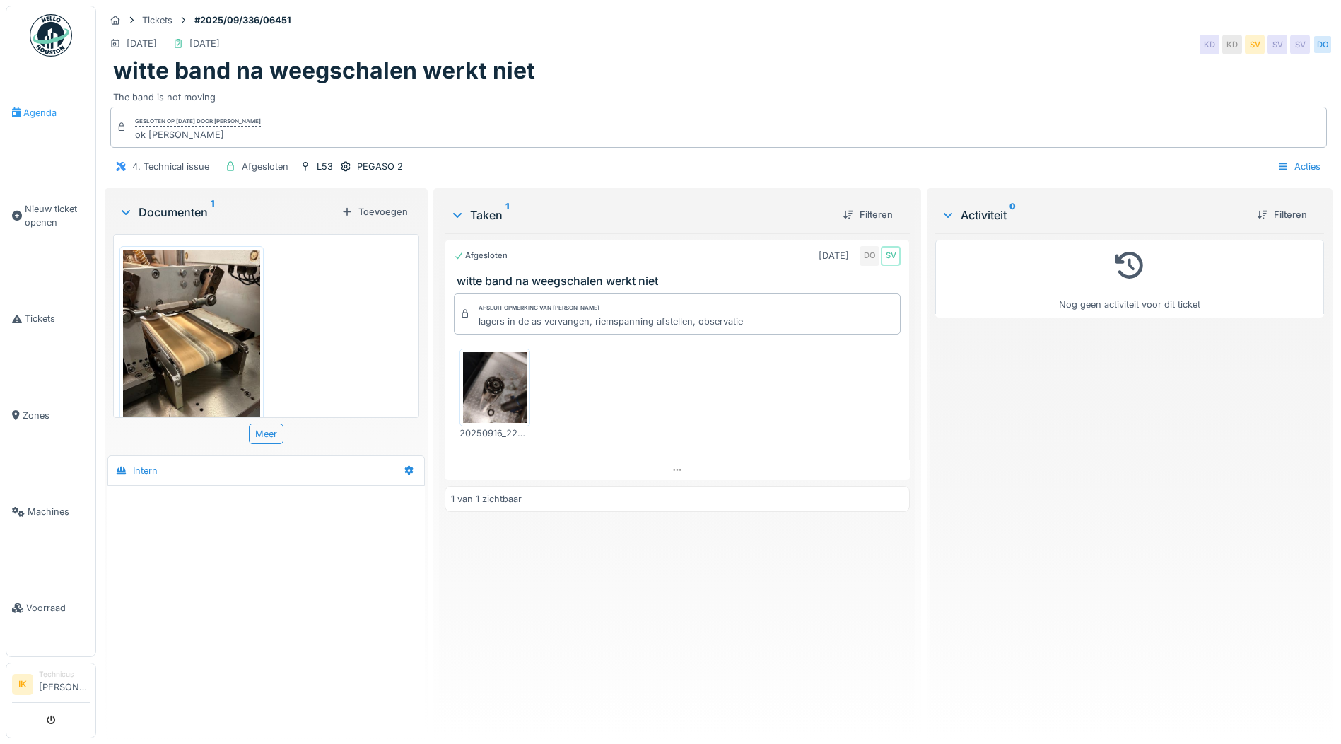
click at [41, 106] on span "Agenda" at bounding box center [56, 112] width 66 height 13
